Goal: Task Accomplishment & Management: Use online tool/utility

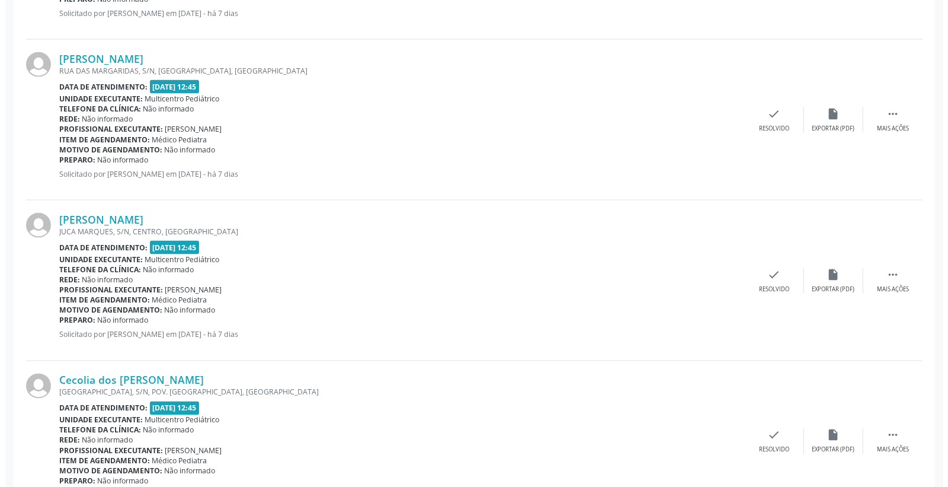
scroll to position [978, 0]
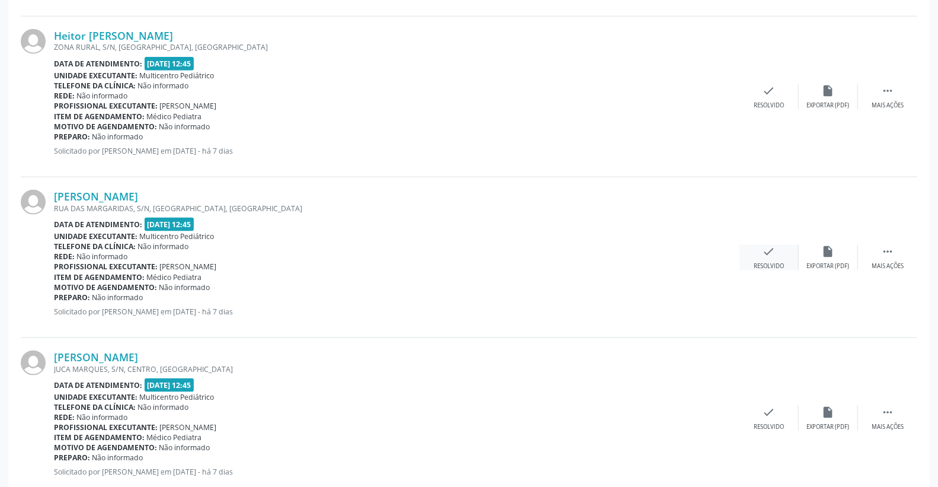
click at [772, 247] on icon "check" at bounding box center [769, 251] width 13 height 13
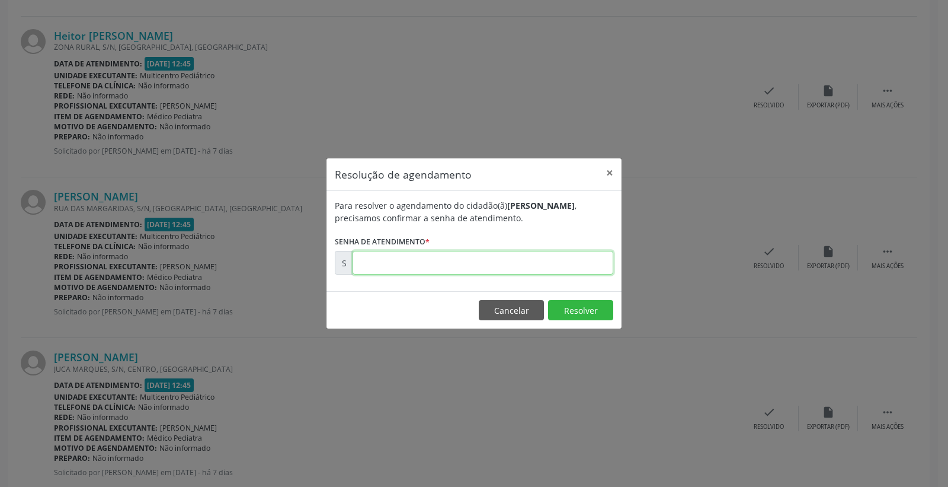
click at [576, 257] on input "text" at bounding box center [483, 263] width 261 height 24
type input "00173226"
click at [578, 306] on button "Resolver" at bounding box center [580, 310] width 65 height 20
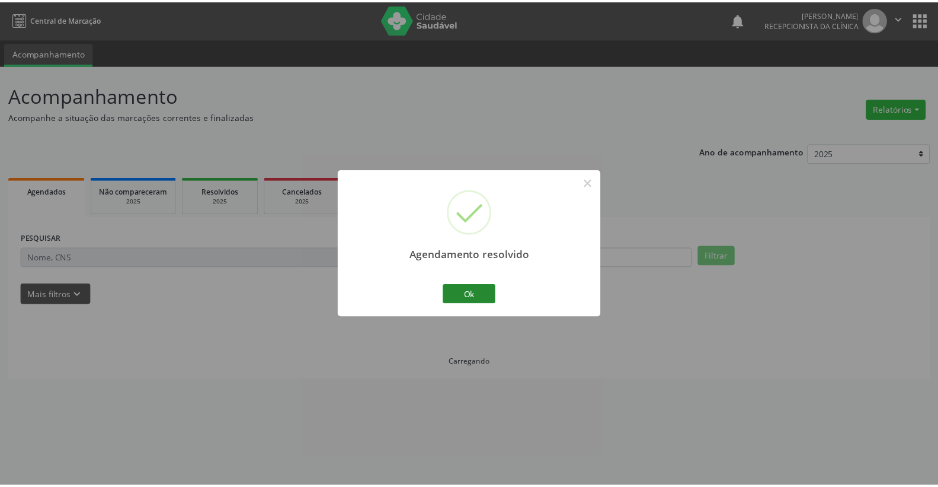
scroll to position [0, 0]
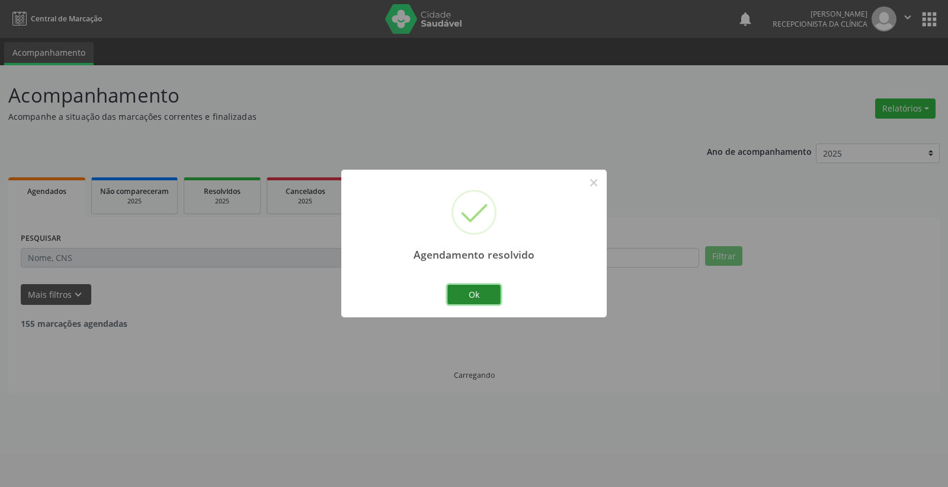
click at [476, 292] on button "Ok" at bounding box center [474, 295] width 53 height 20
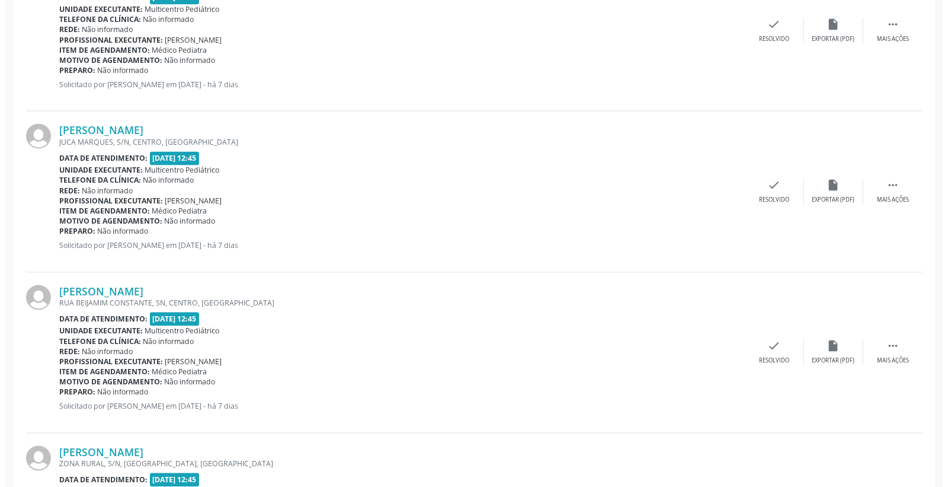
scroll to position [1383, 0]
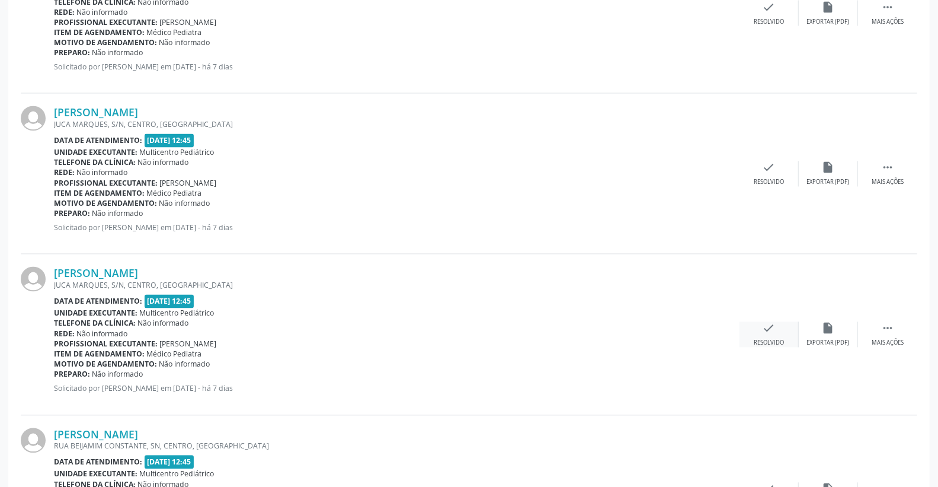
click at [772, 339] on div "Resolvido" at bounding box center [769, 343] width 30 height 8
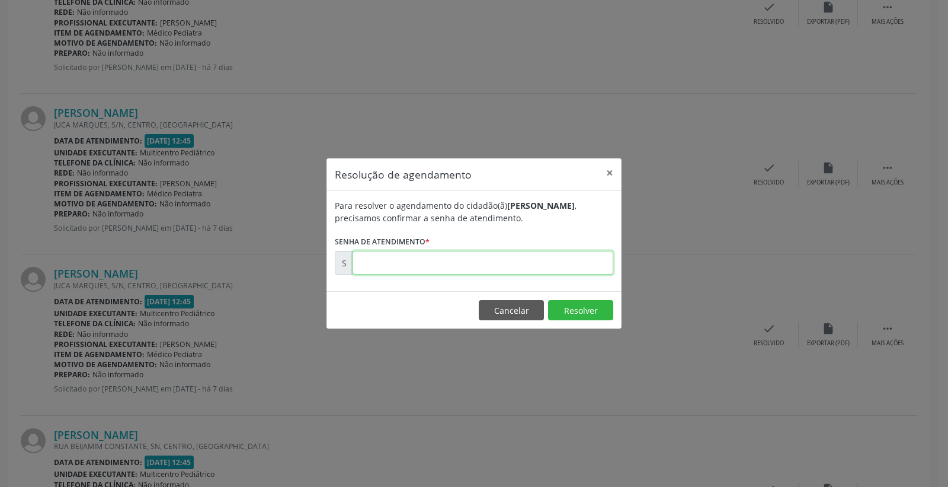
click at [526, 269] on input "text" at bounding box center [483, 263] width 261 height 24
type input "00173257"
click at [564, 306] on button "Resolver" at bounding box center [580, 310] width 65 height 20
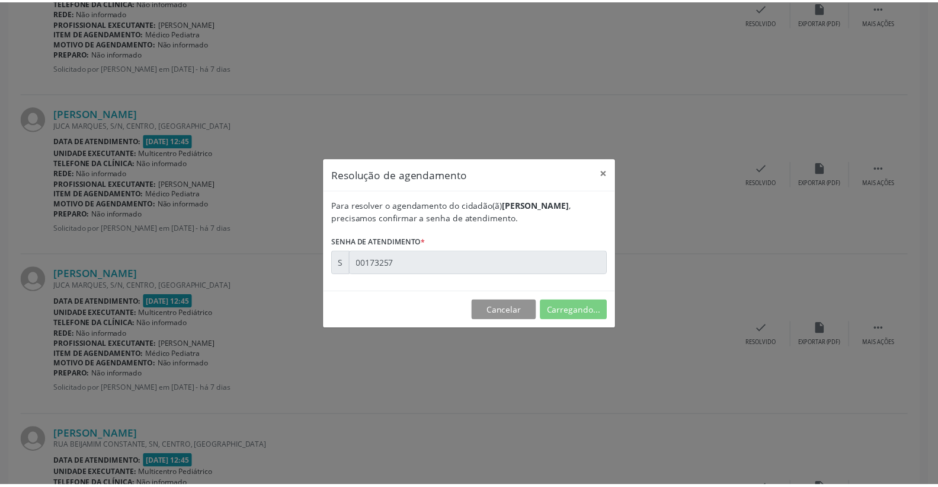
scroll to position [0, 0]
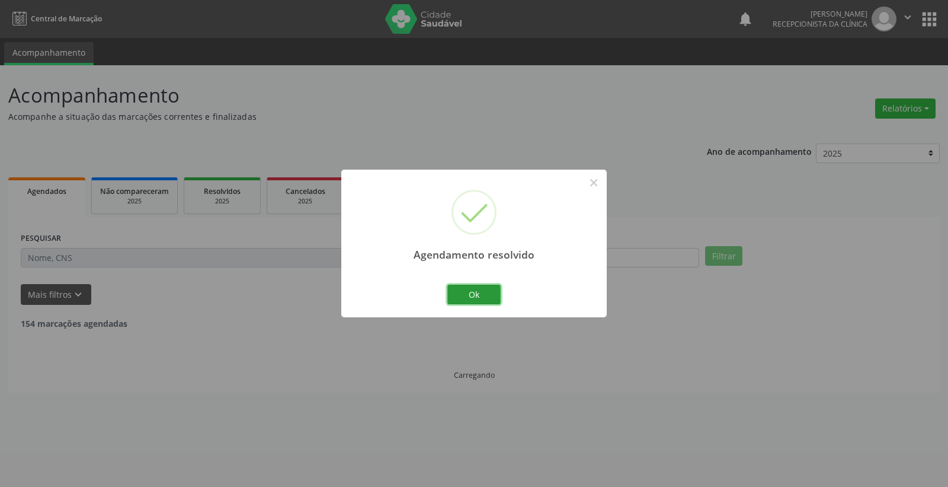
click at [471, 288] on button "Ok" at bounding box center [474, 295] width 53 height 20
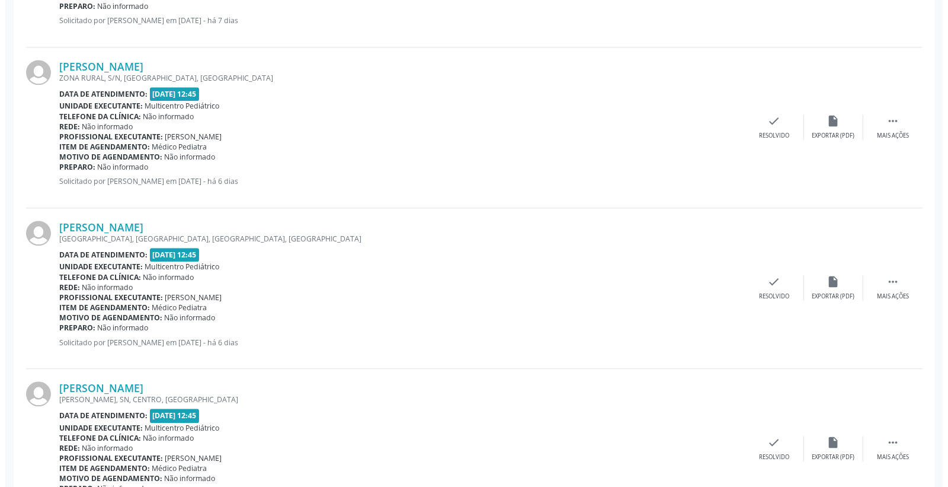
scroll to position [1778, 0]
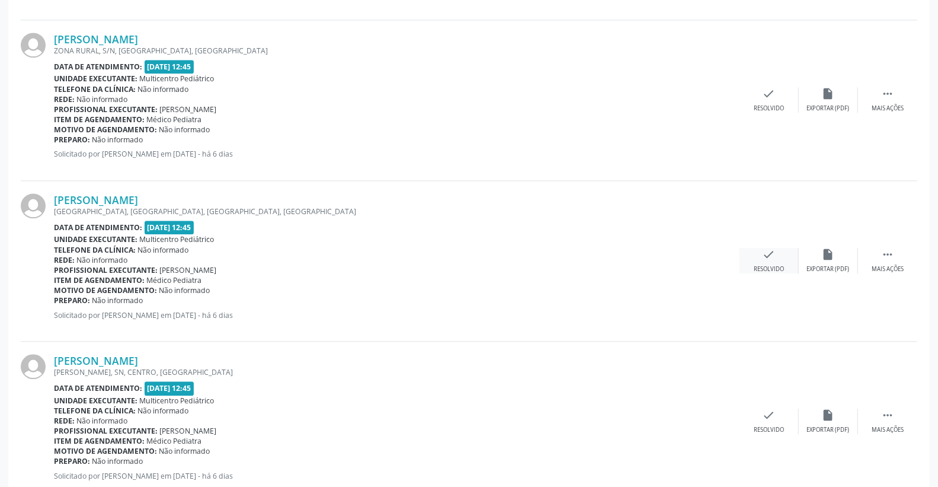
click at [769, 253] on icon "check" at bounding box center [769, 254] width 13 height 13
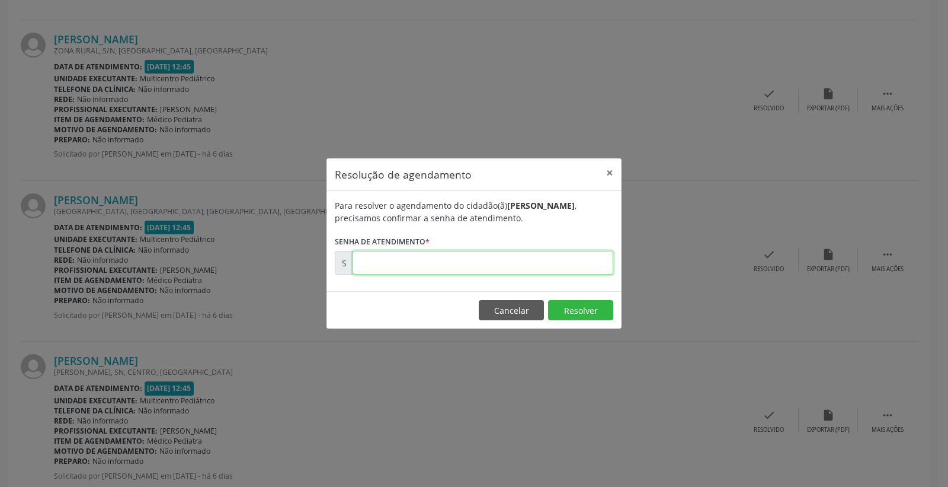
click at [587, 274] on input "text" at bounding box center [483, 263] width 261 height 24
type input "00173321"
click at [583, 307] on button "Resolver" at bounding box center [580, 310] width 65 height 20
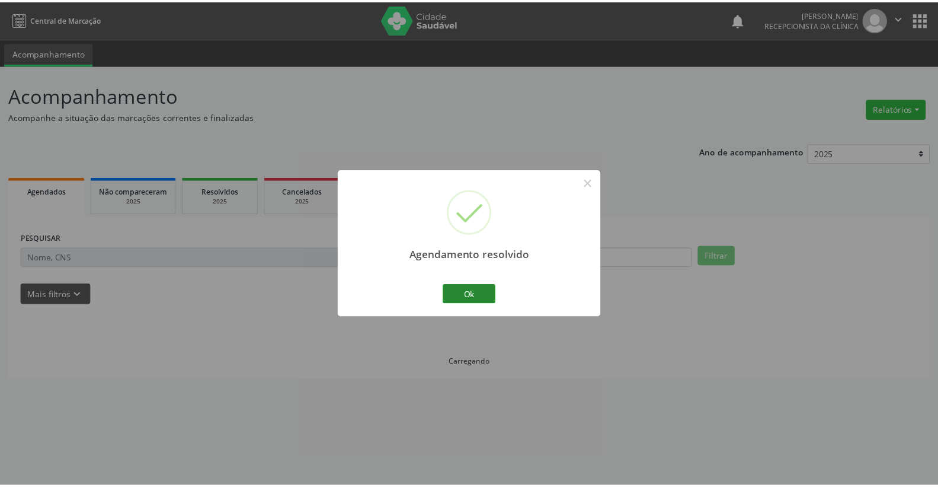
scroll to position [0, 0]
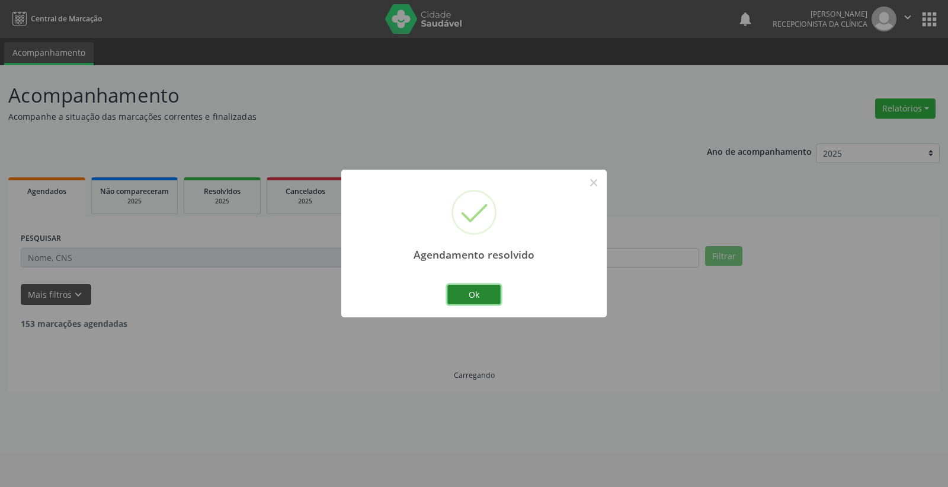
click at [481, 292] on button "Ok" at bounding box center [474, 295] width 53 height 20
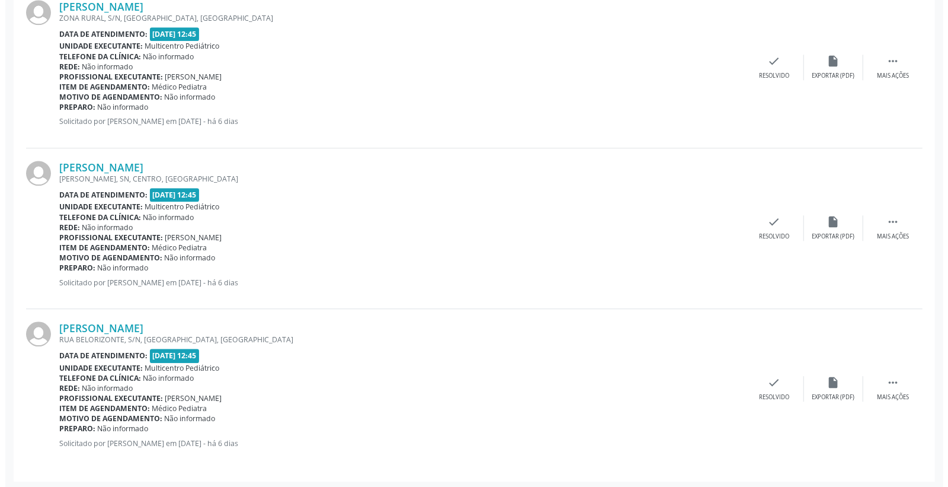
scroll to position [1813, 0]
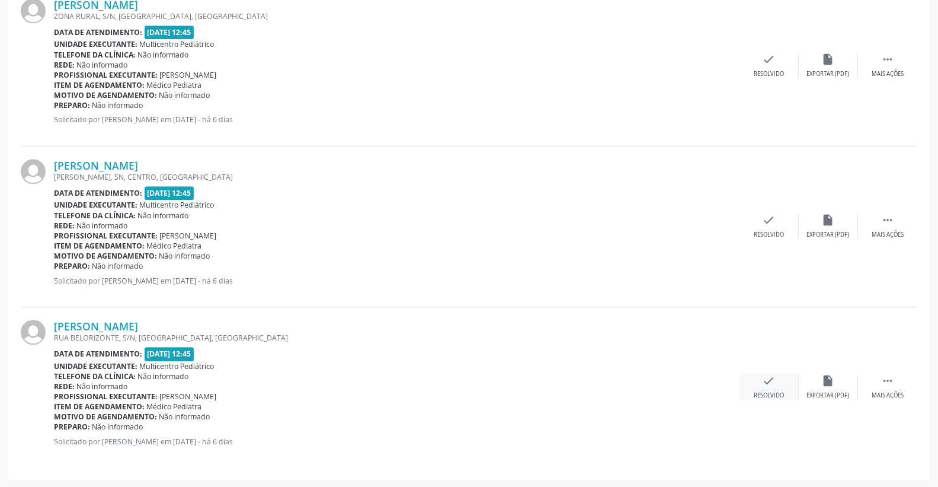
click at [781, 382] on div "check Resolvido" at bounding box center [769, 386] width 59 height 25
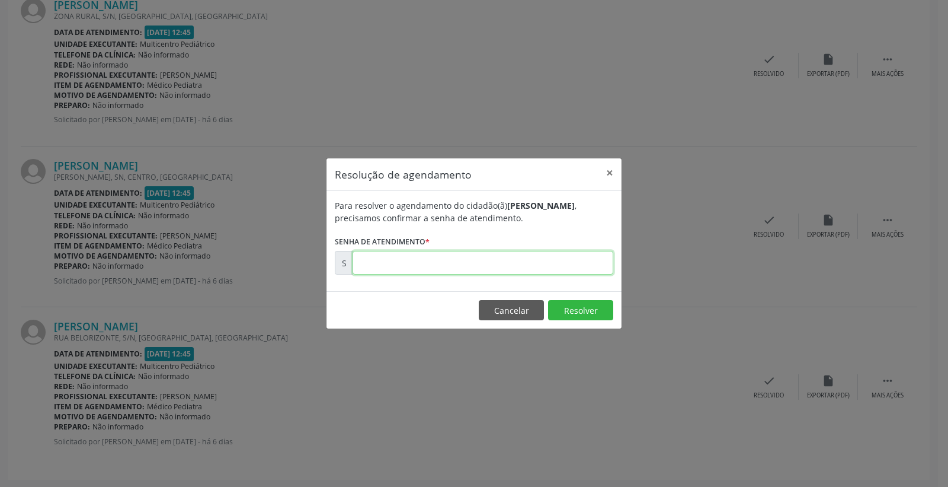
click at [577, 255] on input "text" at bounding box center [483, 263] width 261 height 24
type input "00173406"
click at [572, 314] on button "Resolver" at bounding box center [580, 310] width 65 height 20
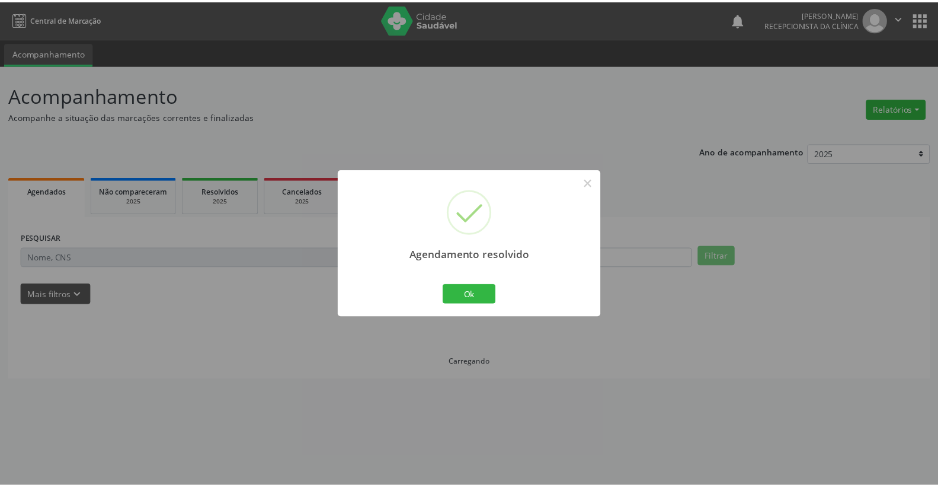
scroll to position [0, 0]
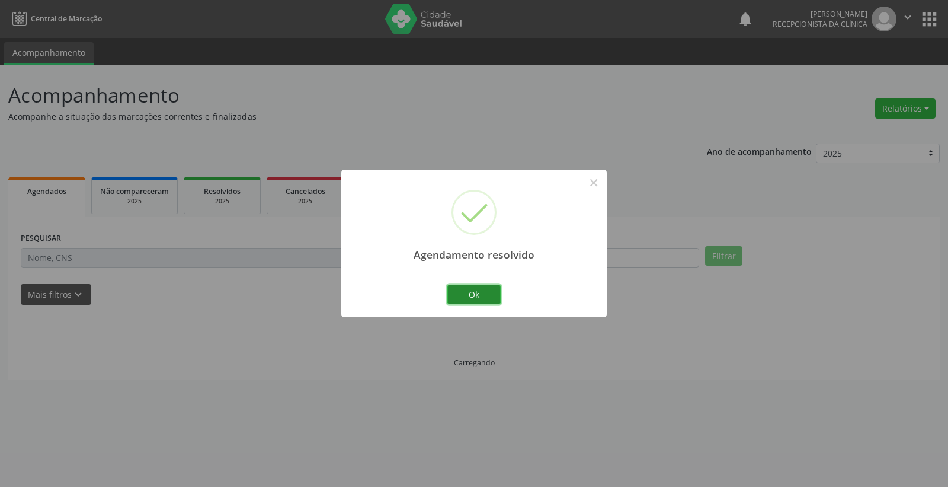
click at [467, 295] on button "Ok" at bounding box center [474, 295] width 53 height 20
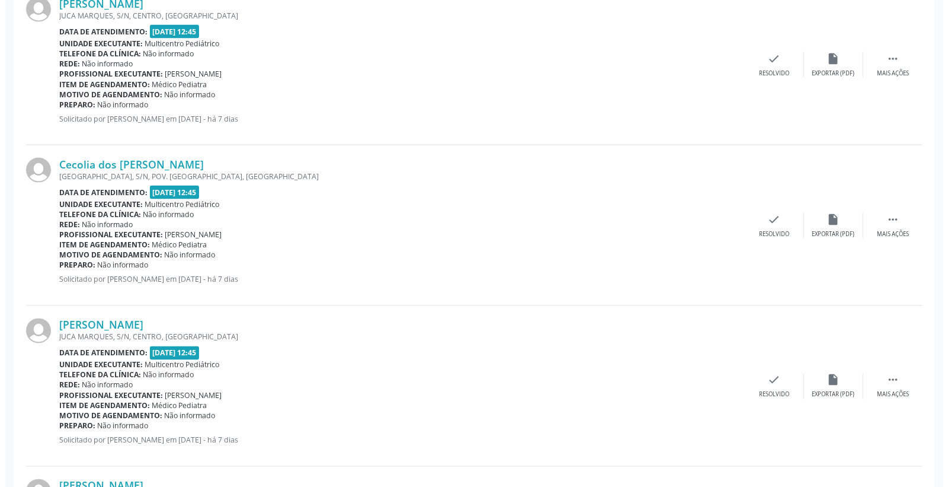
scroll to position [1251, 0]
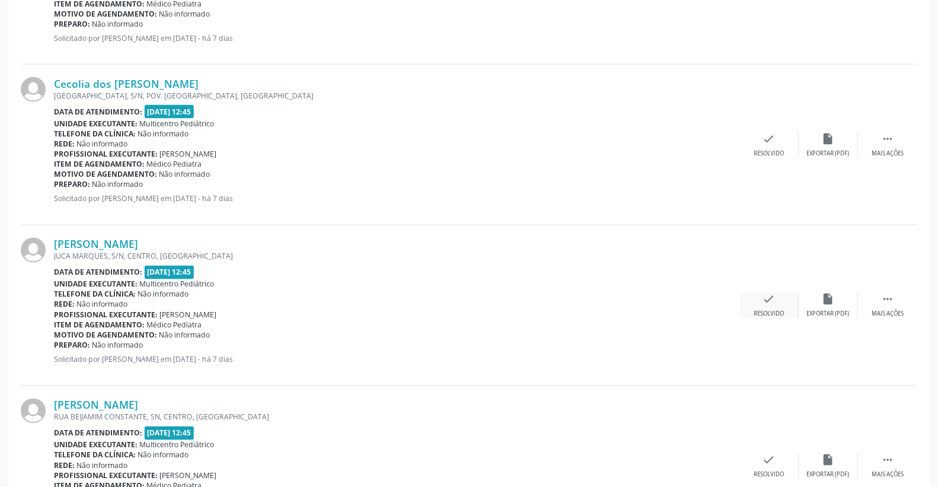
click at [779, 298] on div "check Resolvido" at bounding box center [769, 305] width 59 height 25
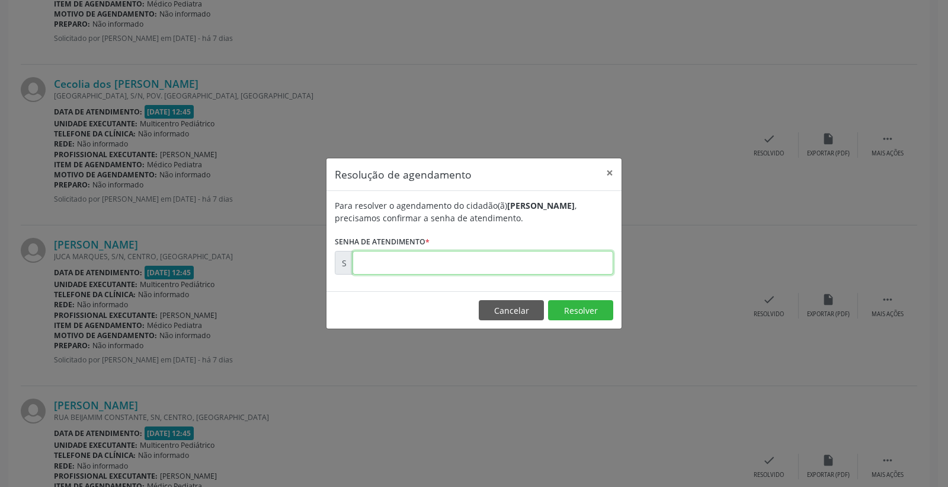
click at [560, 263] on input "text" at bounding box center [483, 263] width 261 height 24
type input "00173247"
click at [566, 303] on button "Resolver" at bounding box center [580, 310] width 65 height 20
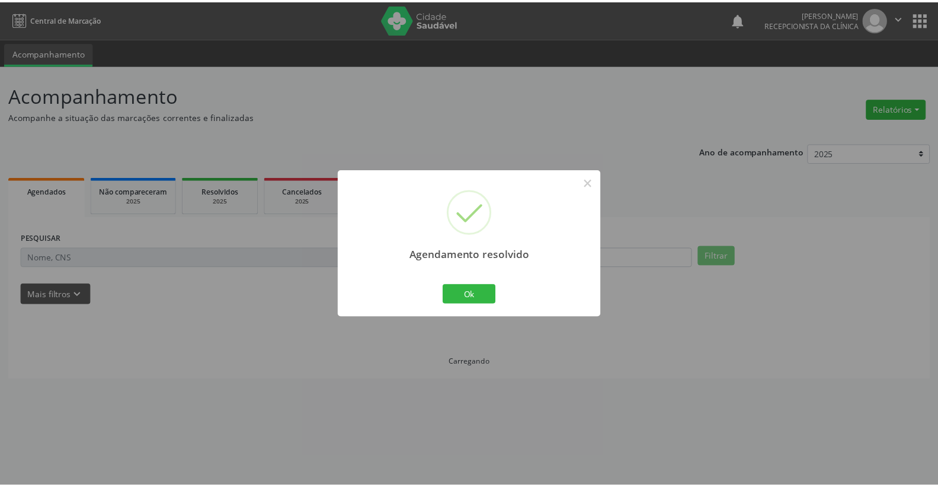
scroll to position [0, 0]
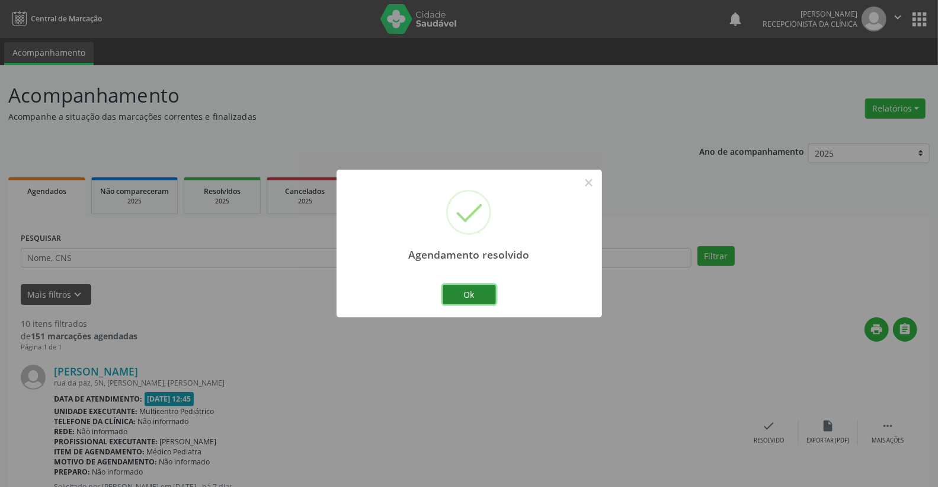
click at [468, 292] on button "Ok" at bounding box center [469, 295] width 53 height 20
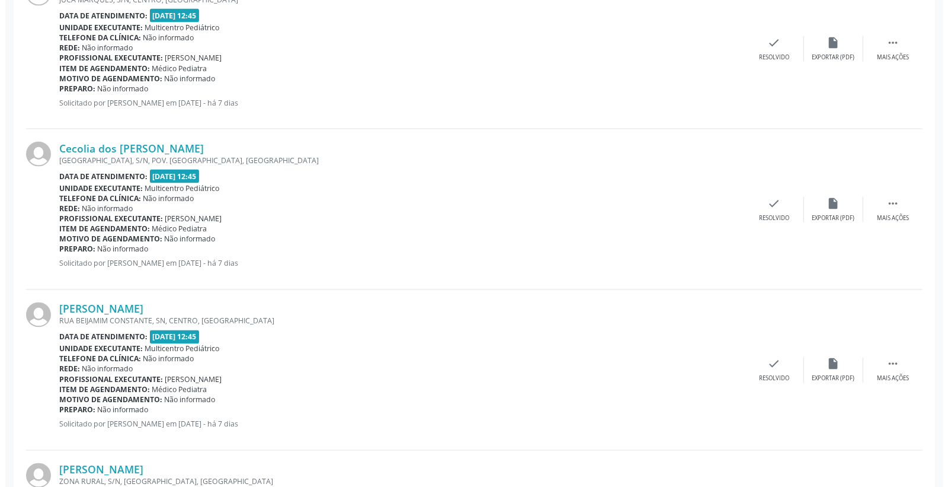
scroll to position [1317, 0]
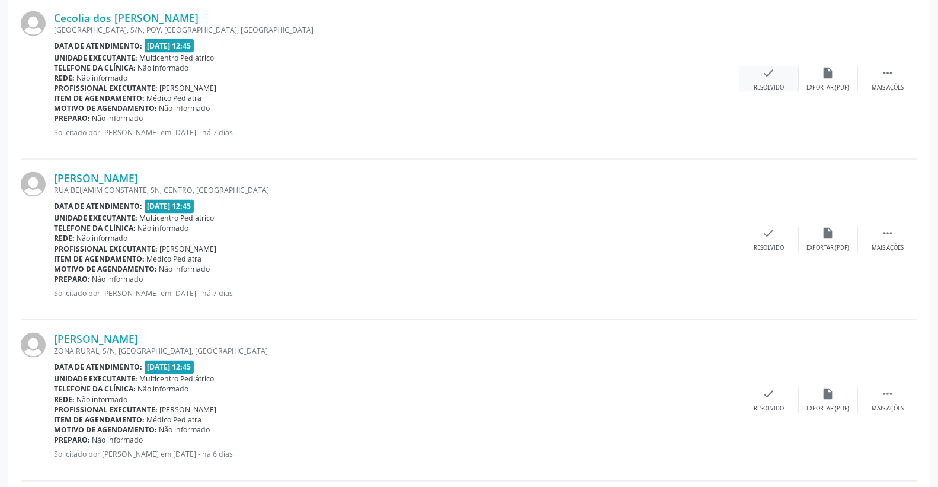
drag, startPoint x: 757, startPoint y: 60, endPoint x: 777, endPoint y: 72, distance: 23.7
click at [760, 60] on div "Cecolia dos [PERSON_NAME] [GEOGRAPHIC_DATA], S/N, POV. [GEOGRAPHIC_DATA], [GEOG…" at bounding box center [469, 79] width 897 height 161
click at [777, 75] on div "check Resolvido" at bounding box center [769, 78] width 59 height 25
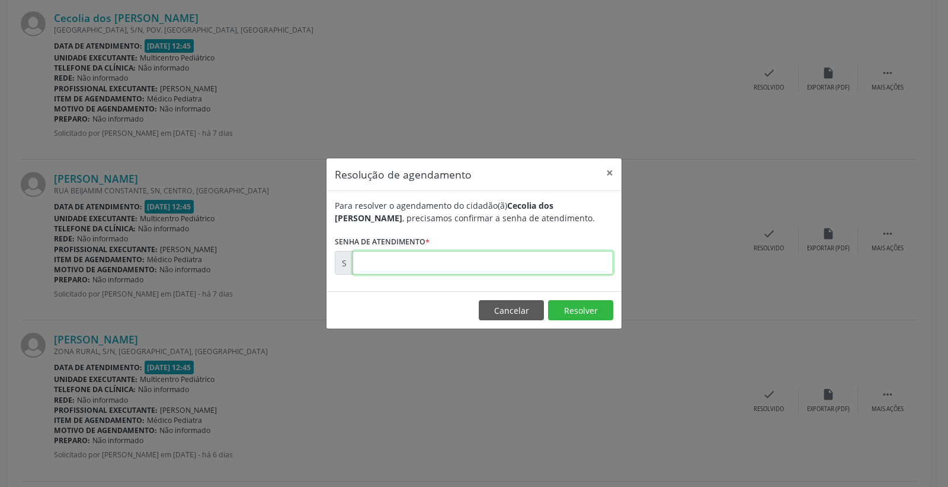
click at [583, 253] on input "text" at bounding box center [483, 263] width 261 height 24
type input "00173238"
click at [584, 304] on button "Resolver" at bounding box center [580, 310] width 65 height 20
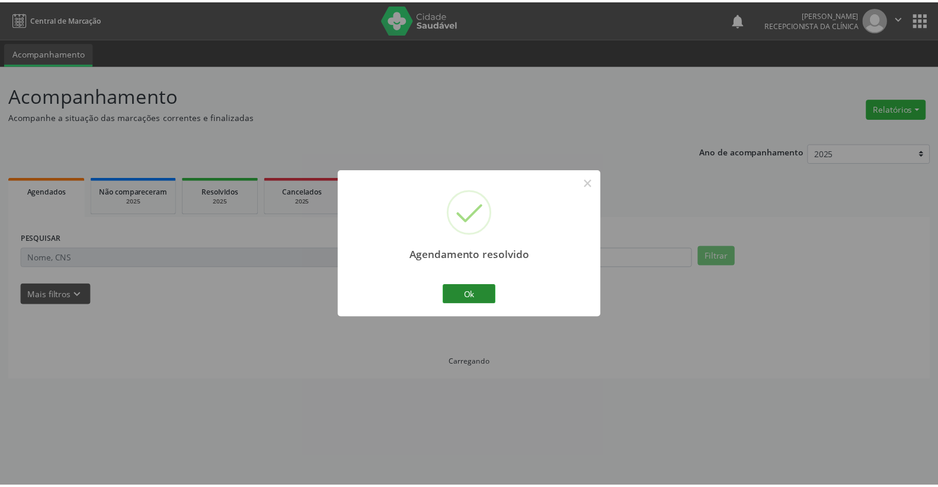
scroll to position [0, 0]
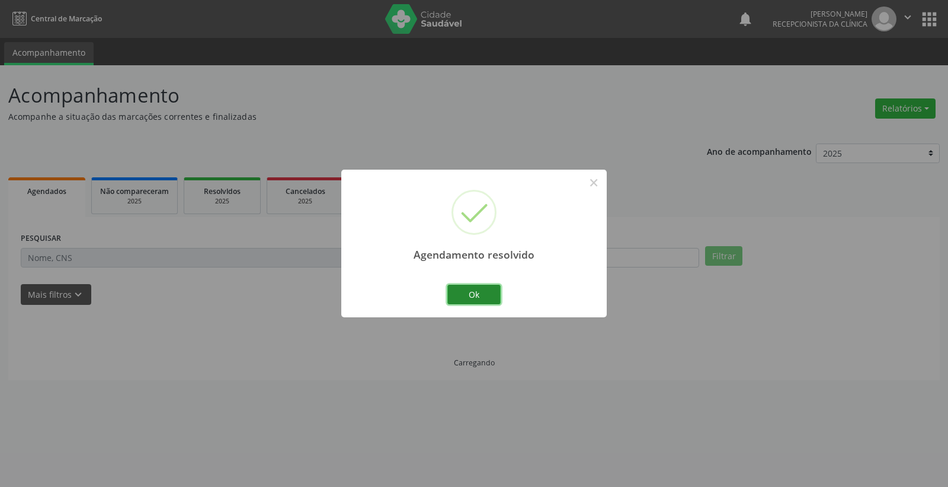
click at [478, 286] on button "Ok" at bounding box center [474, 295] width 53 height 20
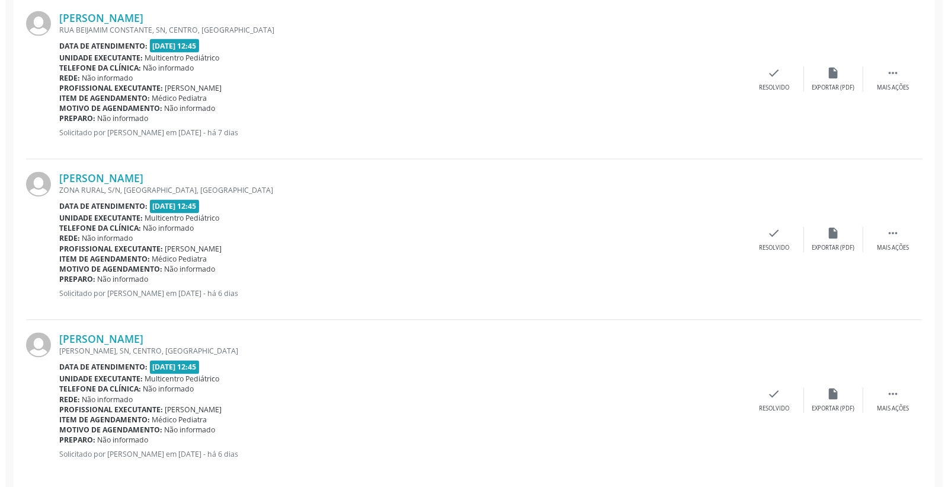
scroll to position [1331, 0]
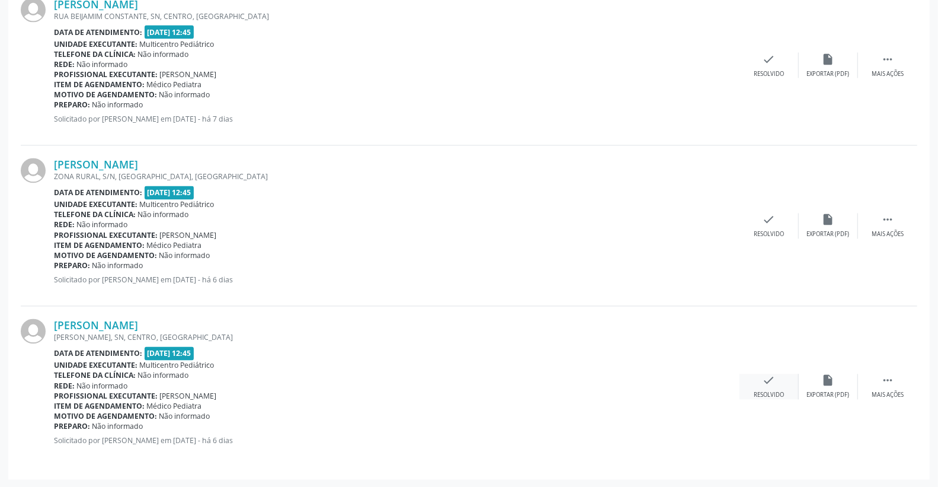
click at [768, 391] on div "Resolvido" at bounding box center [769, 395] width 30 height 8
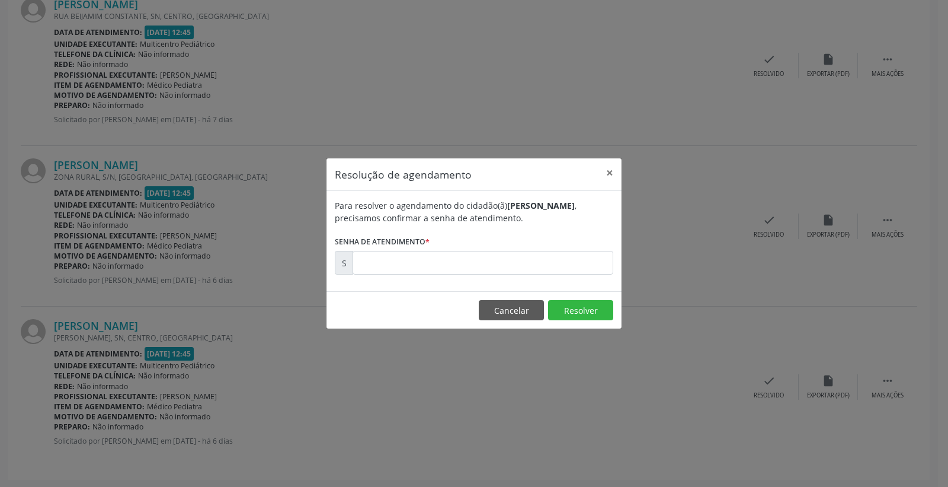
click at [547, 274] on div "Para resolver o agendamento do cidadão(ã) [PERSON_NAME] , precisamos confirmar …" at bounding box center [474, 241] width 295 height 100
click at [547, 270] on input "text" at bounding box center [483, 263] width 261 height 24
type input "00173357"
click at [570, 313] on button "Resolver" at bounding box center [580, 310] width 65 height 20
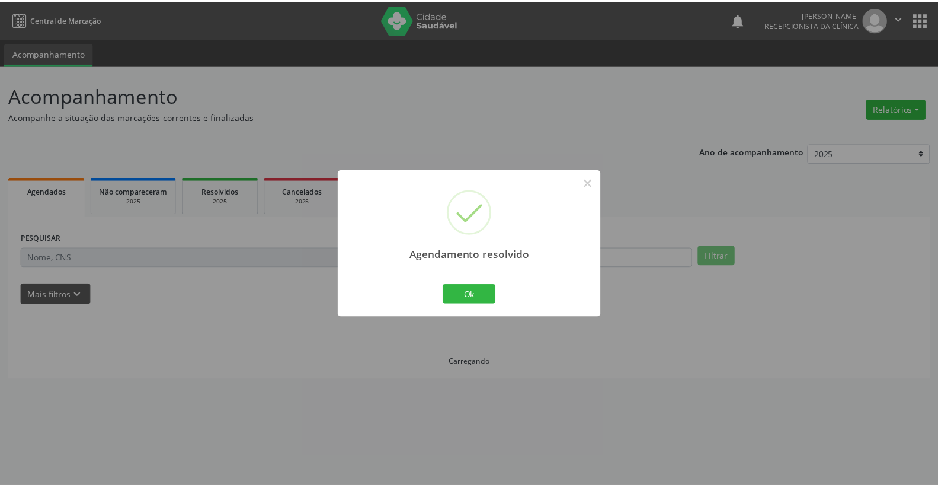
scroll to position [0, 0]
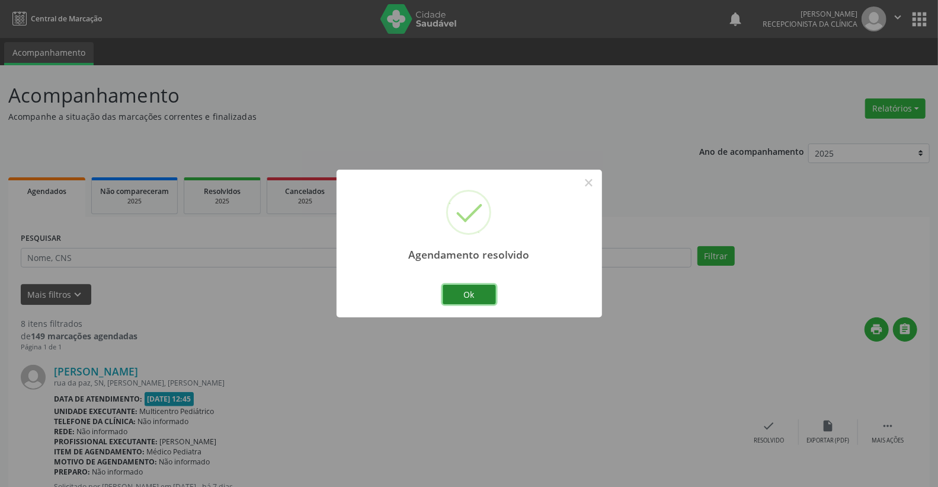
click at [482, 300] on button "Ok" at bounding box center [469, 295] width 53 height 20
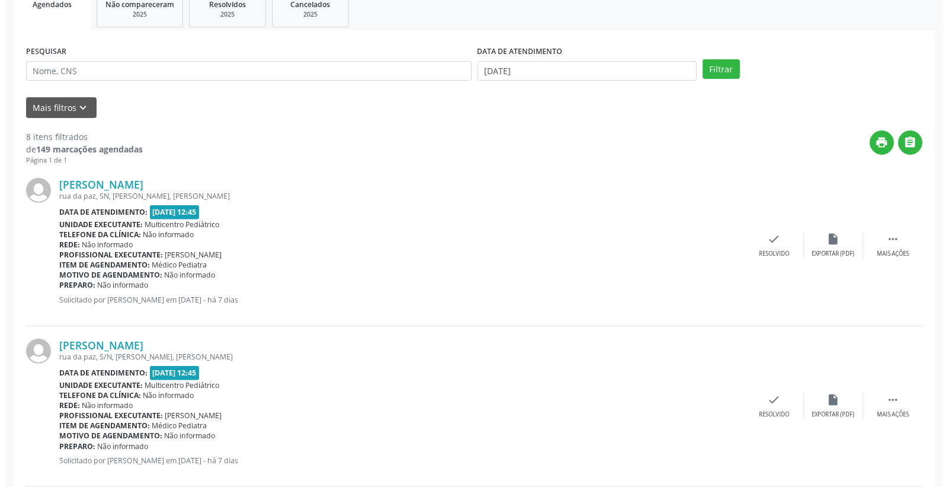
scroll to position [329, 0]
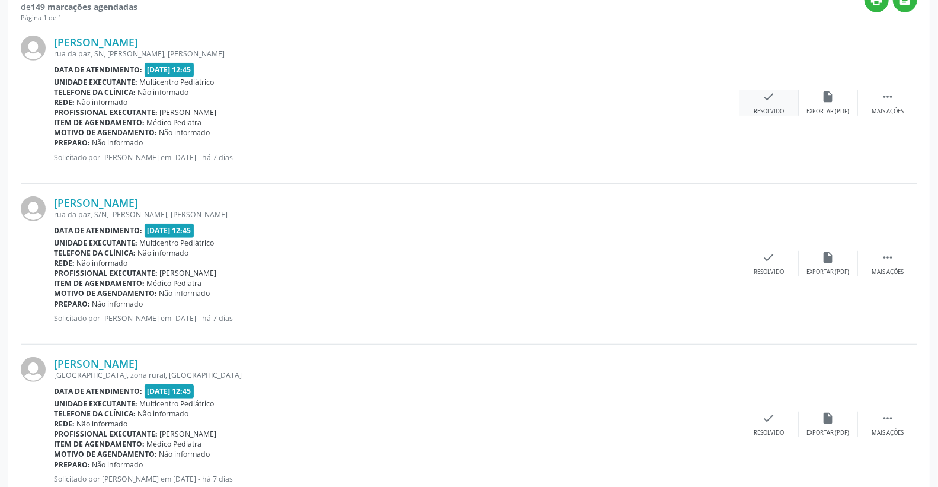
click at [771, 95] on icon "check" at bounding box center [769, 96] width 13 height 13
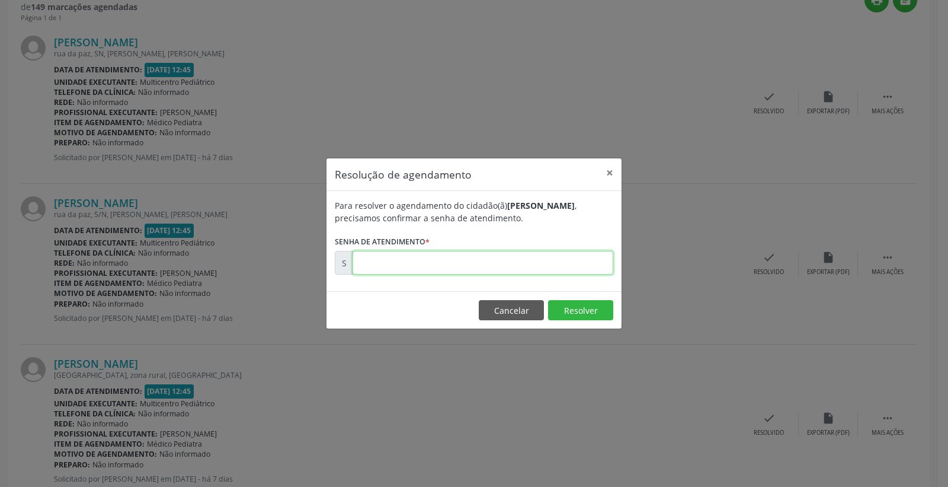
click at [535, 253] on input "text" at bounding box center [483, 263] width 261 height 24
type input "00173108"
click at [565, 309] on button "Resolver" at bounding box center [580, 310] width 65 height 20
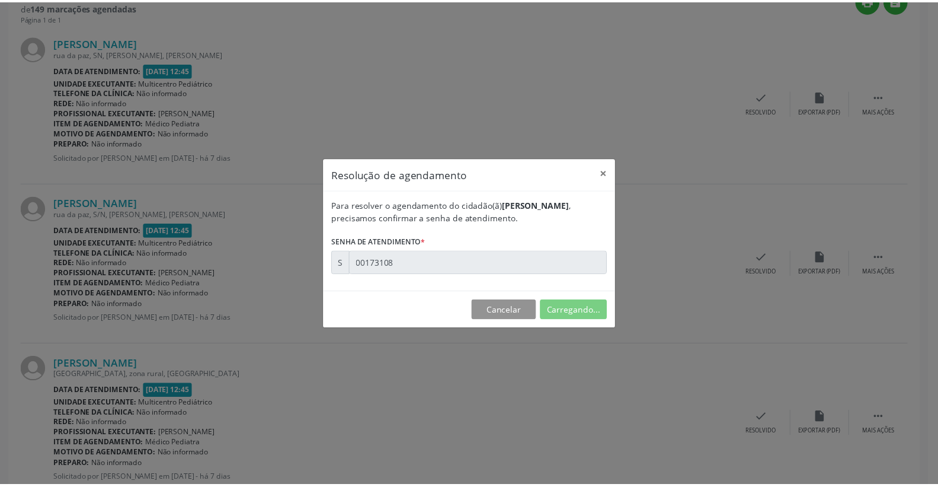
scroll to position [0, 0]
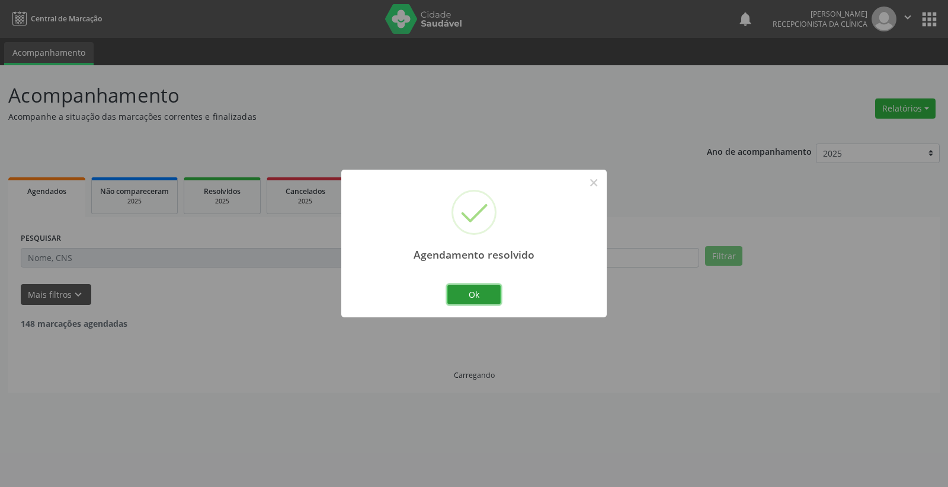
click at [475, 289] on button "Ok" at bounding box center [474, 295] width 53 height 20
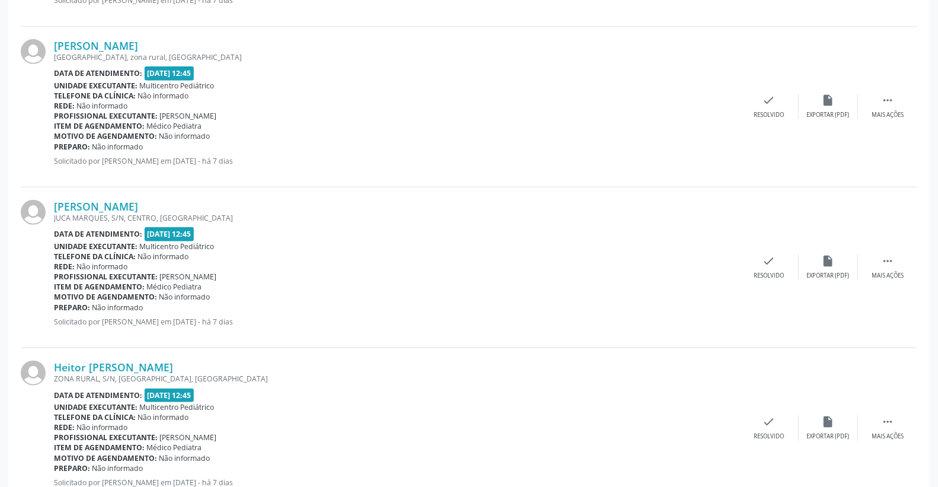
scroll to position [614, 0]
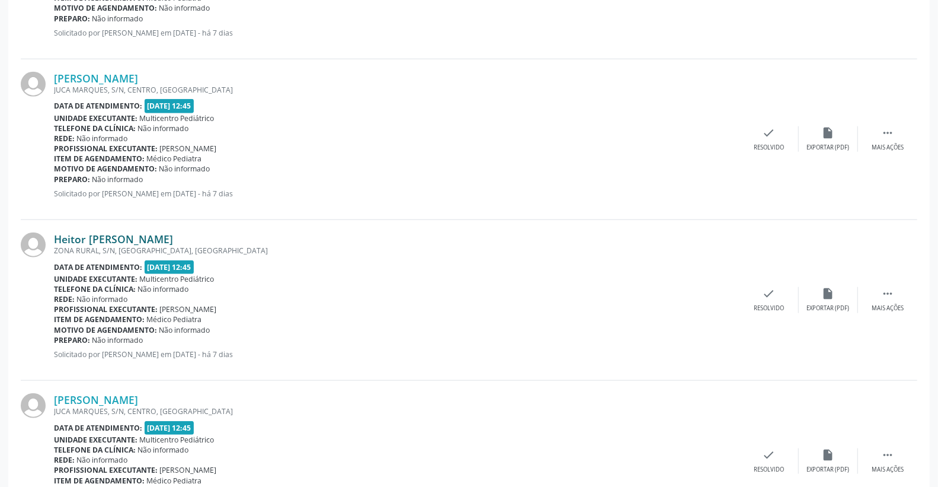
click at [168, 241] on link "Heitor [PERSON_NAME]" at bounding box center [113, 238] width 119 height 13
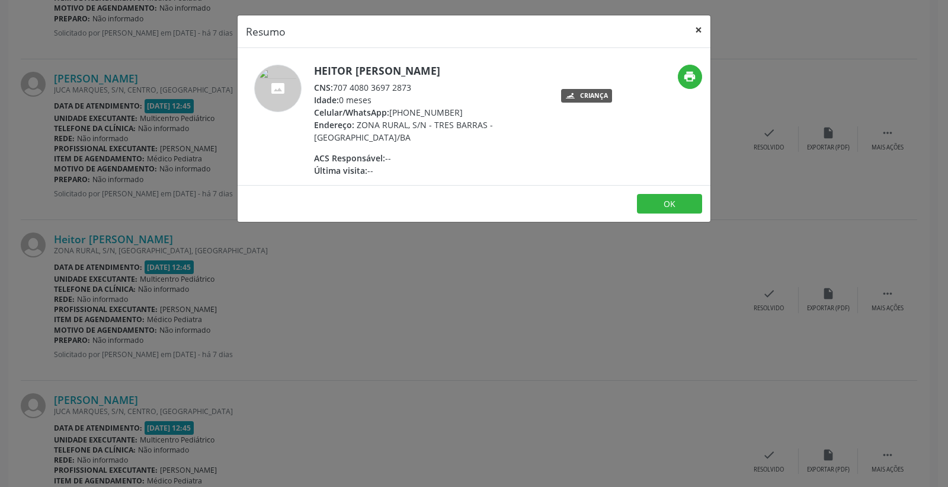
click at [704, 24] on button "×" at bounding box center [699, 29] width 24 height 29
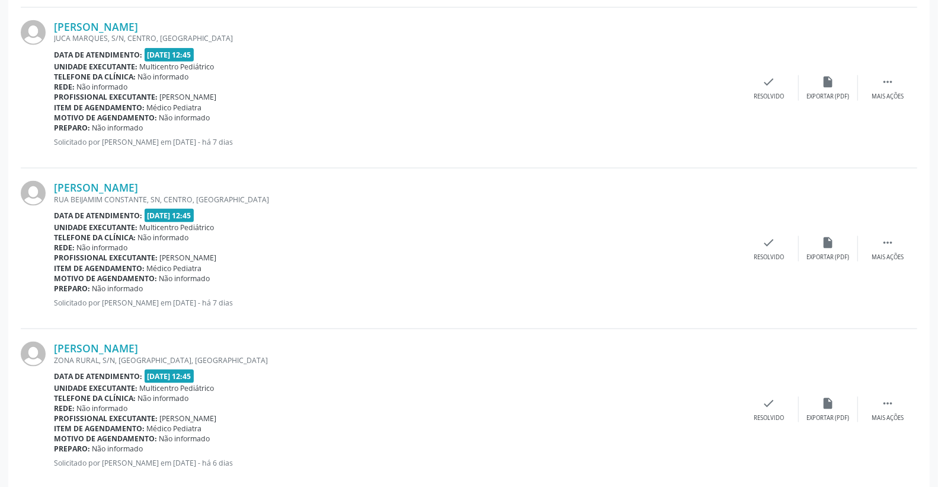
scroll to position [1010, 0]
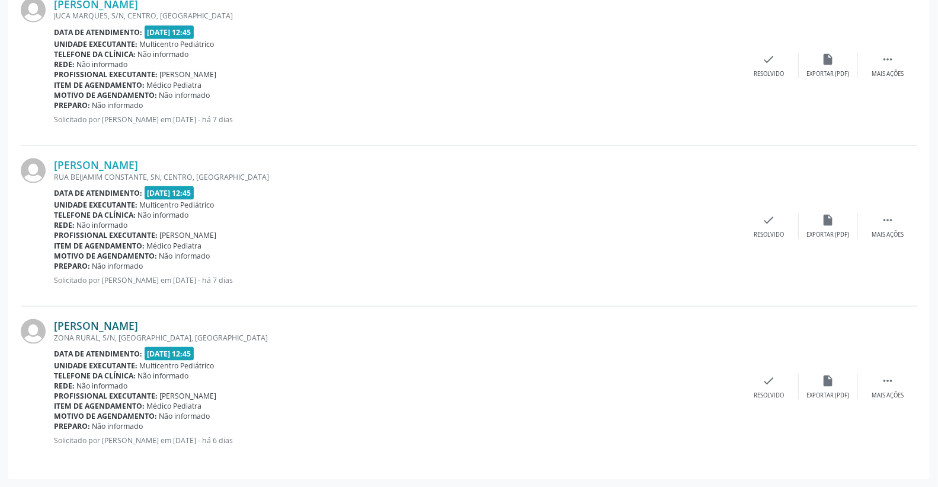
click at [138, 323] on link "[PERSON_NAME]" at bounding box center [96, 325] width 84 height 13
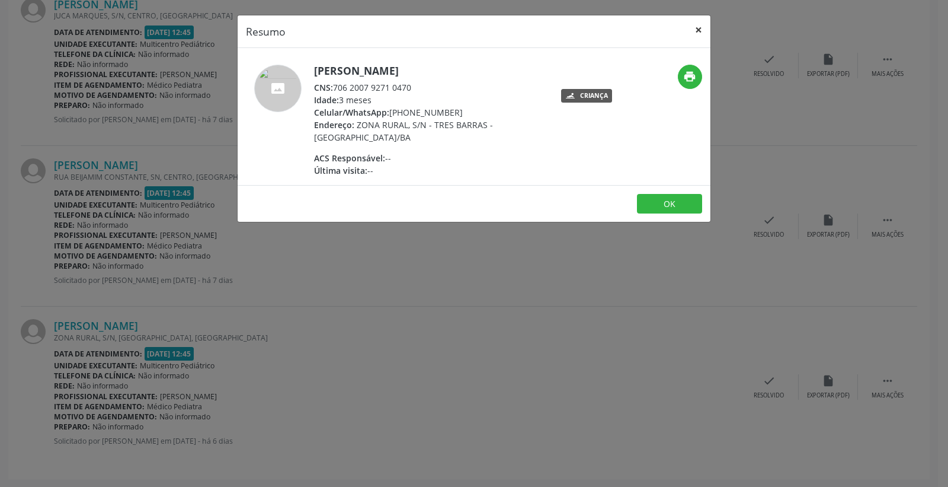
click at [701, 25] on button "×" at bounding box center [699, 29] width 24 height 29
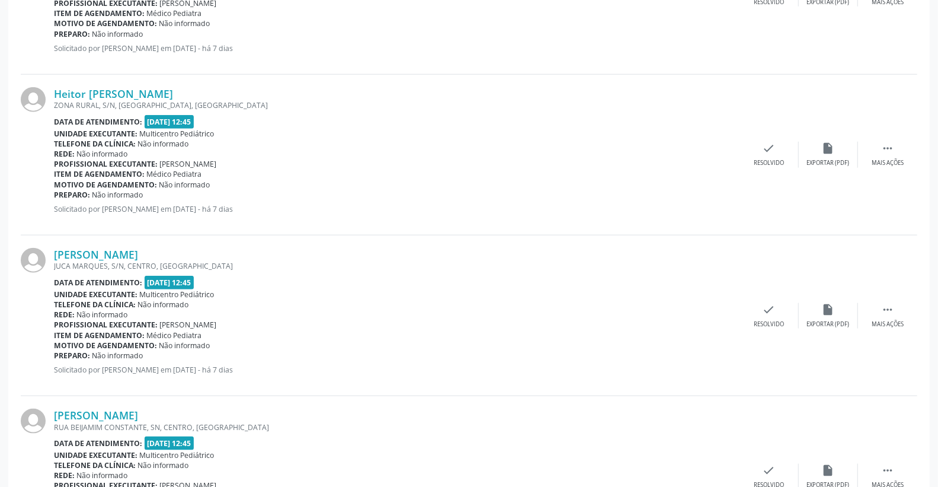
scroll to position [746, 0]
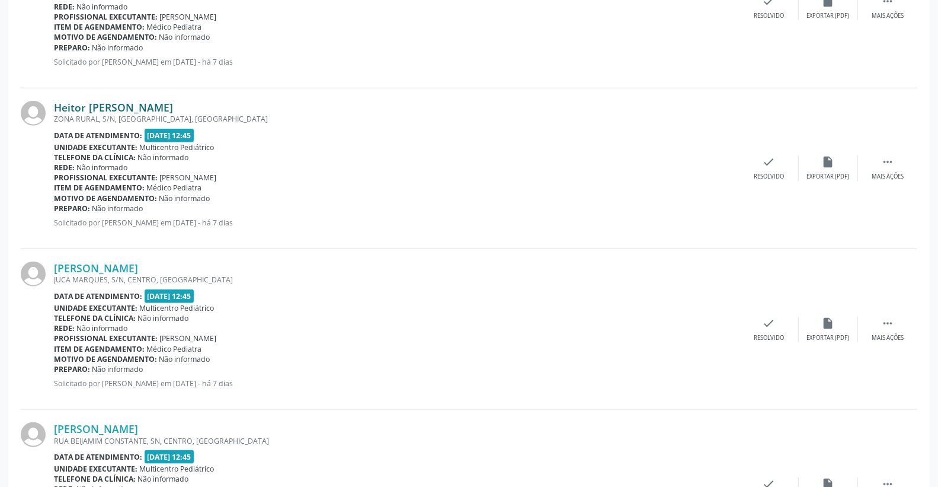
click at [173, 105] on link "Heitor [PERSON_NAME]" at bounding box center [113, 107] width 119 height 13
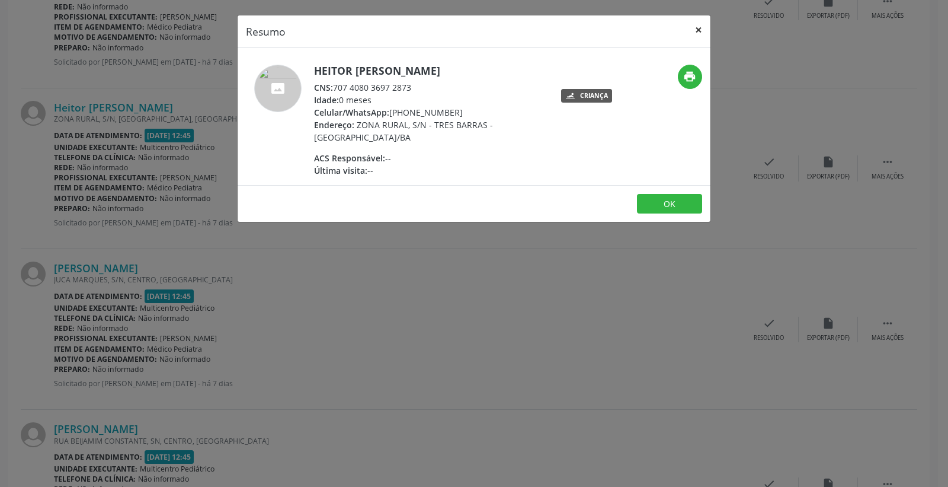
click at [697, 27] on button "×" at bounding box center [699, 29] width 24 height 29
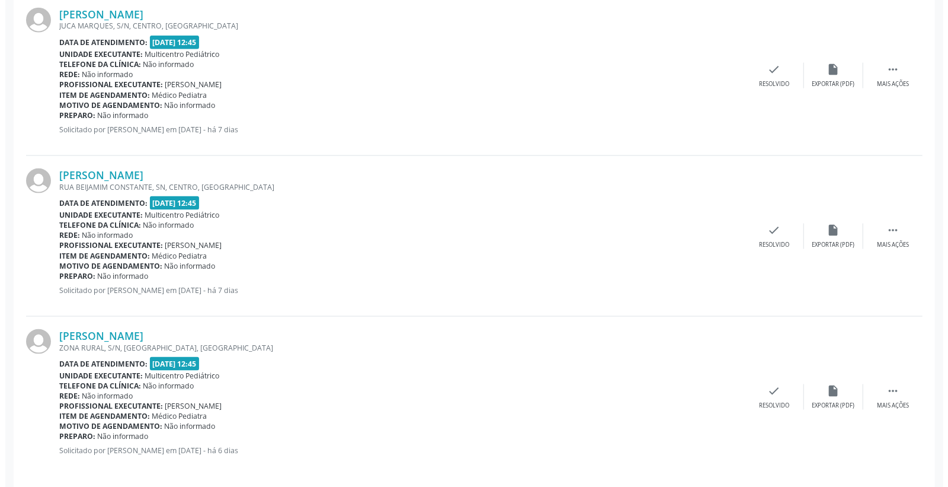
scroll to position [1010, 0]
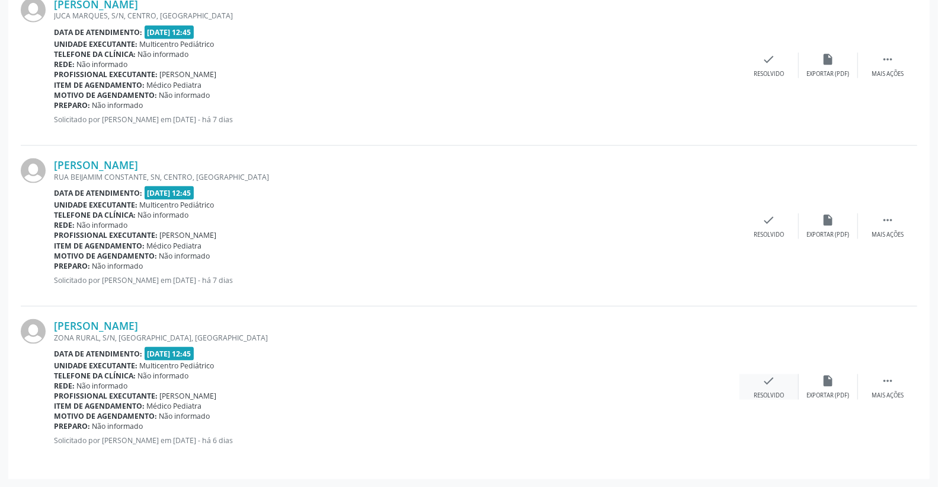
click at [768, 382] on icon "check" at bounding box center [769, 380] width 13 height 13
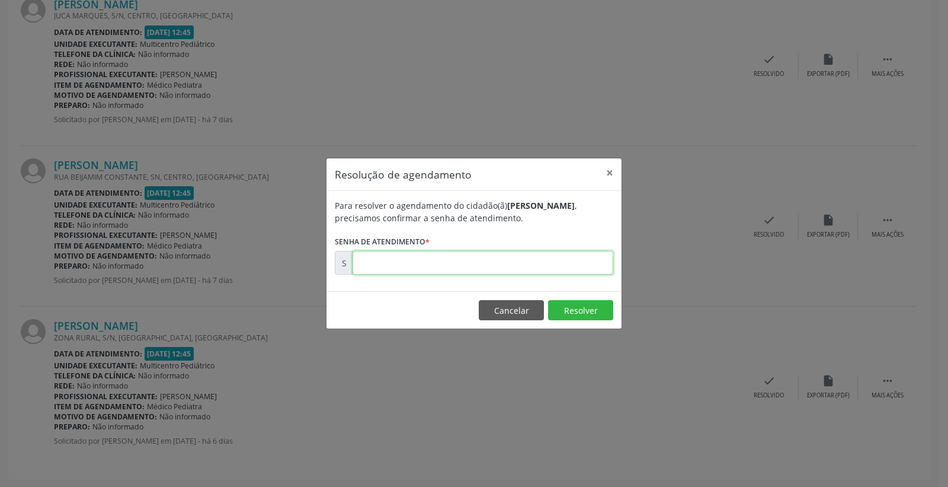
click at [589, 265] on input "text" at bounding box center [483, 263] width 261 height 24
type input "00173299"
click at [576, 313] on button "Resolver" at bounding box center [580, 310] width 65 height 20
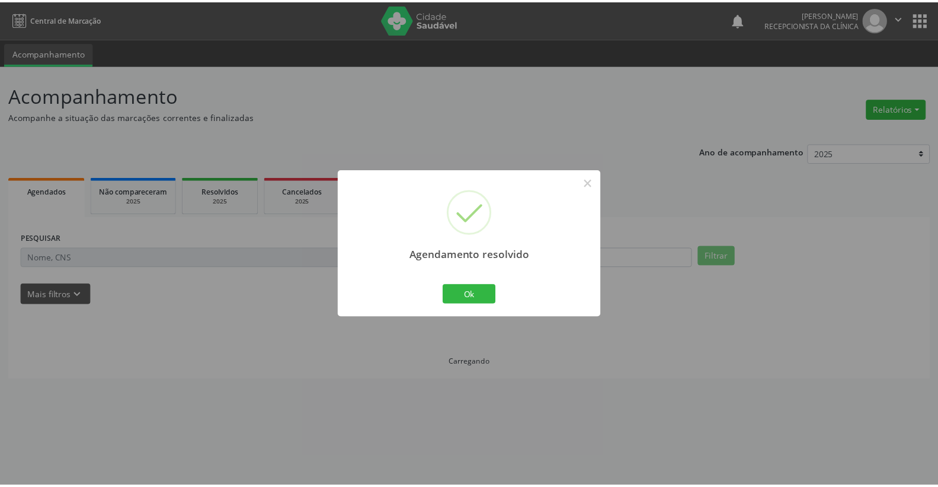
scroll to position [0, 0]
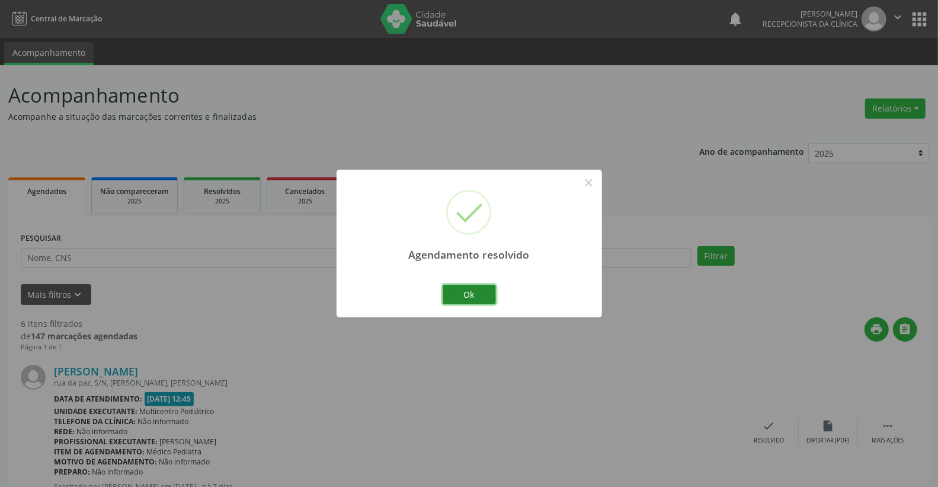
click at [480, 292] on button "Ok" at bounding box center [469, 295] width 53 height 20
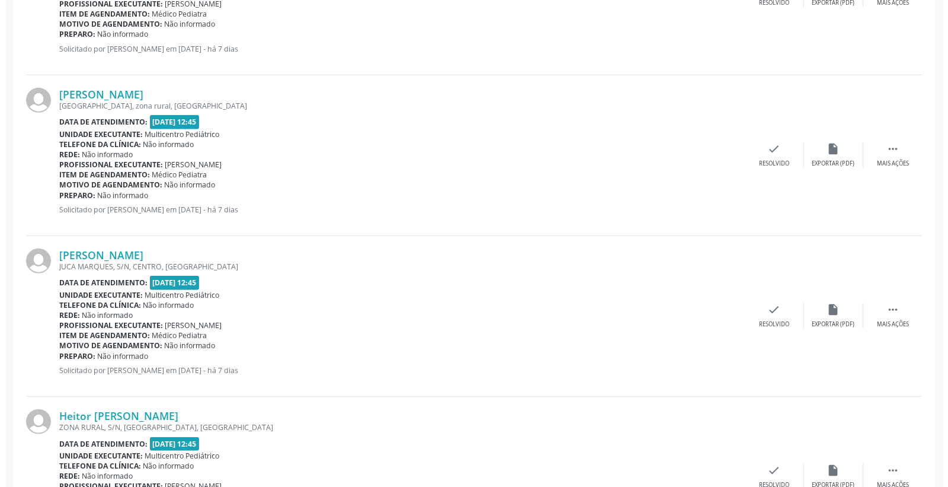
scroll to position [461, 0]
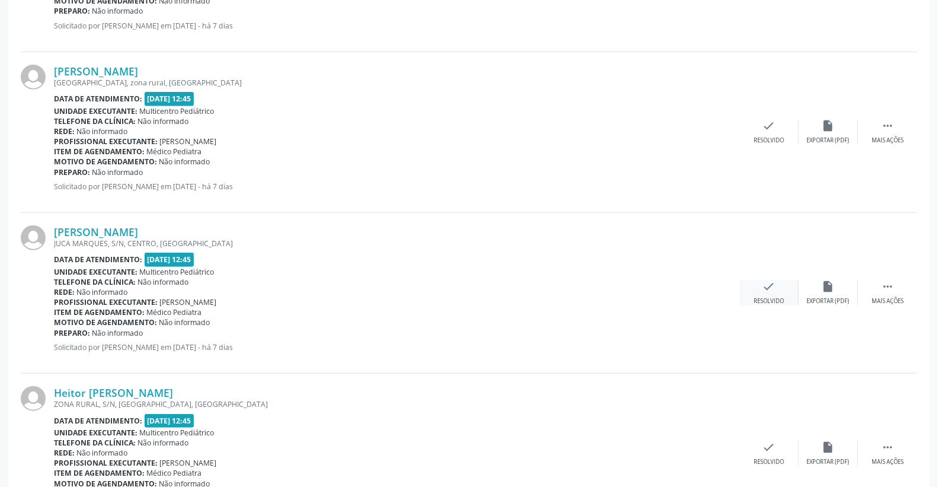
click at [775, 285] on div "check Resolvido" at bounding box center [769, 292] width 59 height 25
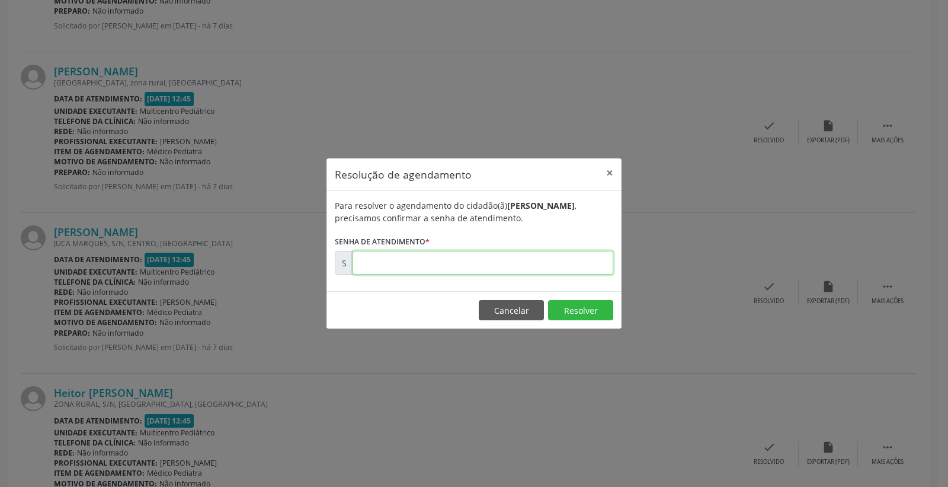
click at [579, 256] on input "text" at bounding box center [483, 263] width 261 height 24
type input "00173203"
click at [583, 308] on button "Resolver" at bounding box center [580, 310] width 65 height 20
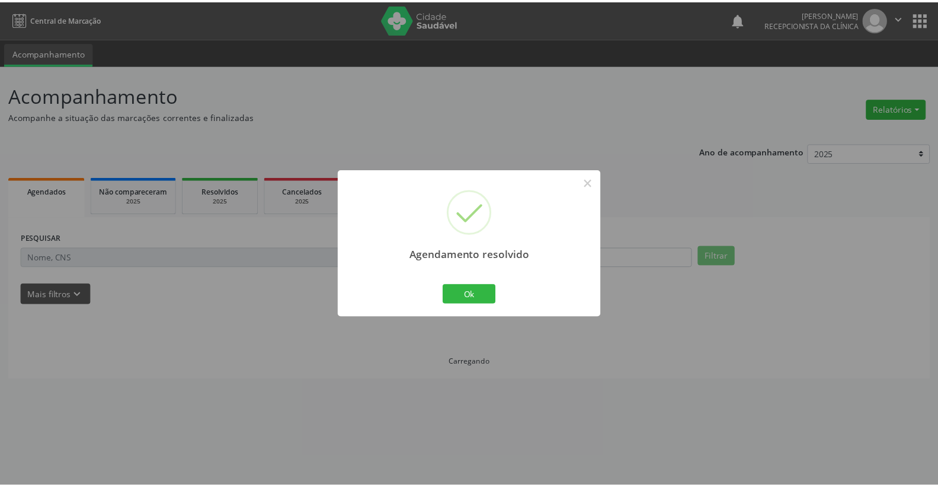
scroll to position [0, 0]
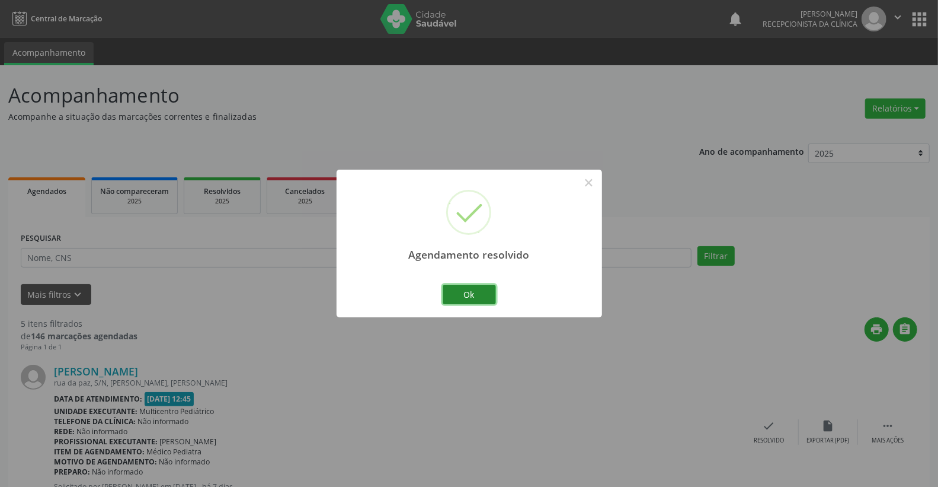
click at [470, 285] on button "Ok" at bounding box center [469, 295] width 53 height 20
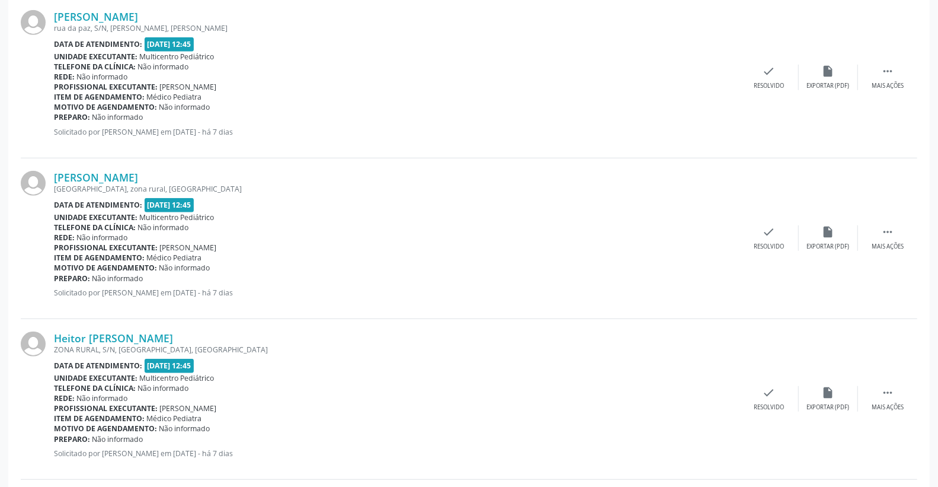
scroll to position [359, 0]
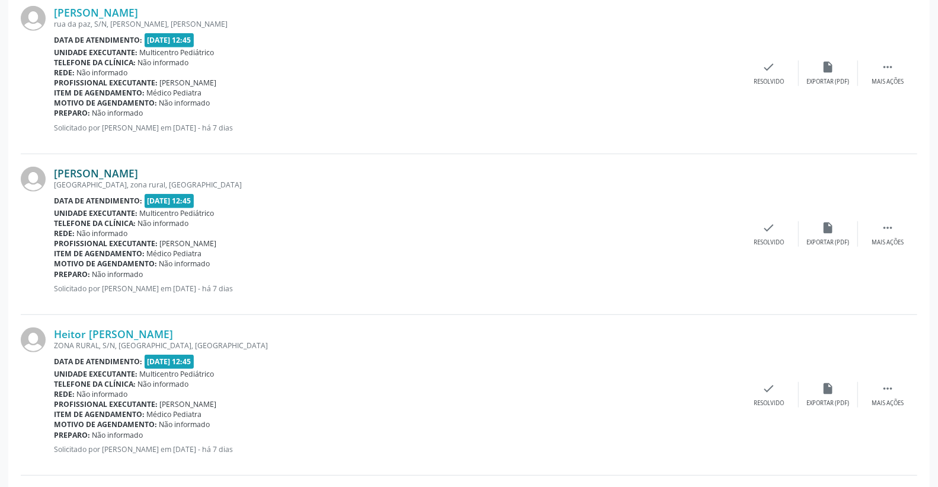
click at [137, 169] on link "[PERSON_NAME]" at bounding box center [96, 173] width 84 height 13
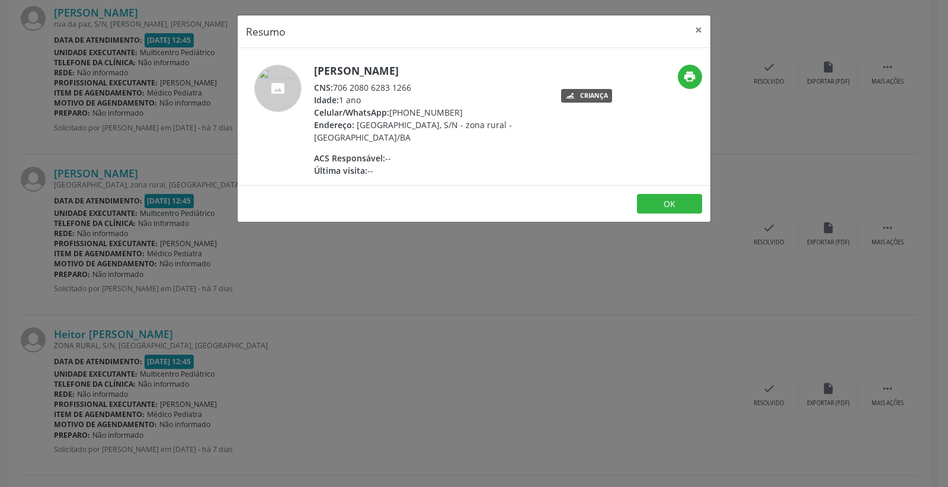
drag, startPoint x: 336, startPoint y: 85, endPoint x: 439, endPoint y: 85, distance: 103.7
click at [439, 85] on div "CNS: 706 2080 6283 1266" at bounding box center [429, 87] width 231 height 12
copy div "706 2080 6283 1266"
click at [703, 24] on button "×" at bounding box center [699, 29] width 24 height 29
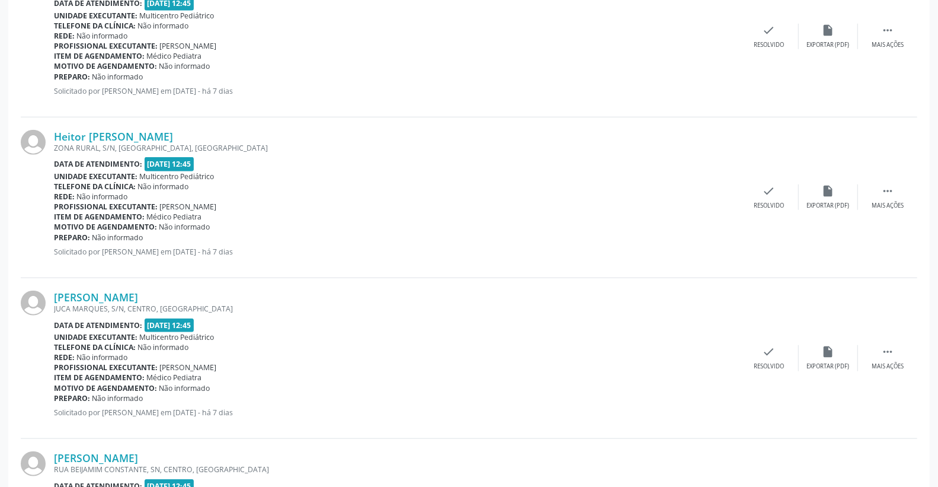
scroll to position [688, 0]
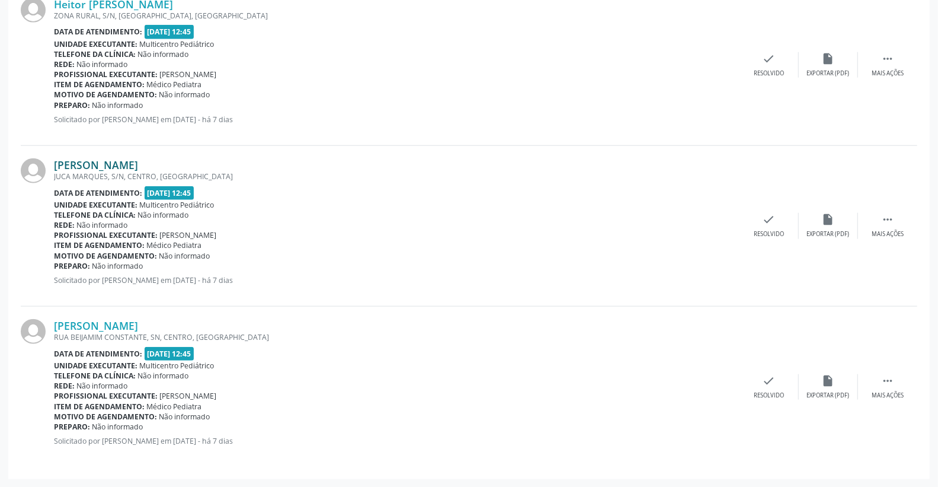
click at [134, 167] on link "[PERSON_NAME]" at bounding box center [96, 164] width 84 height 13
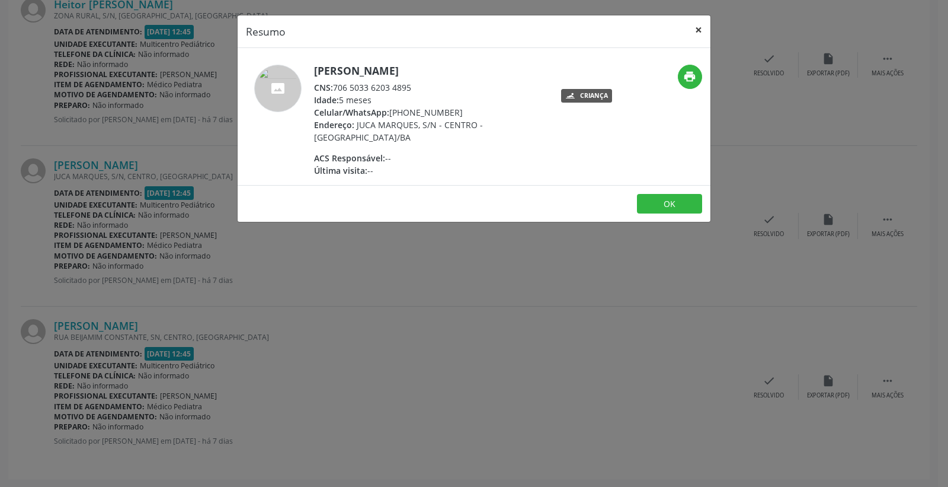
click at [696, 32] on button "×" at bounding box center [699, 29] width 24 height 29
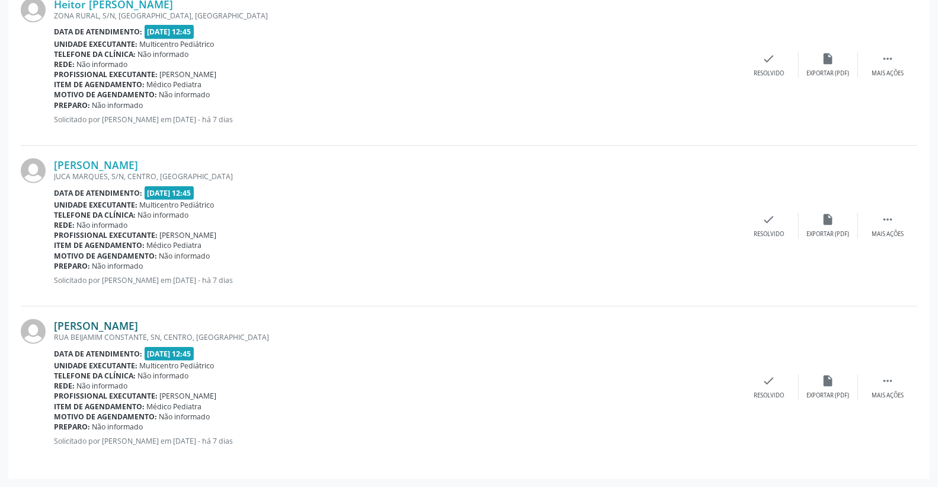
click at [133, 324] on link "[PERSON_NAME]" at bounding box center [96, 325] width 84 height 13
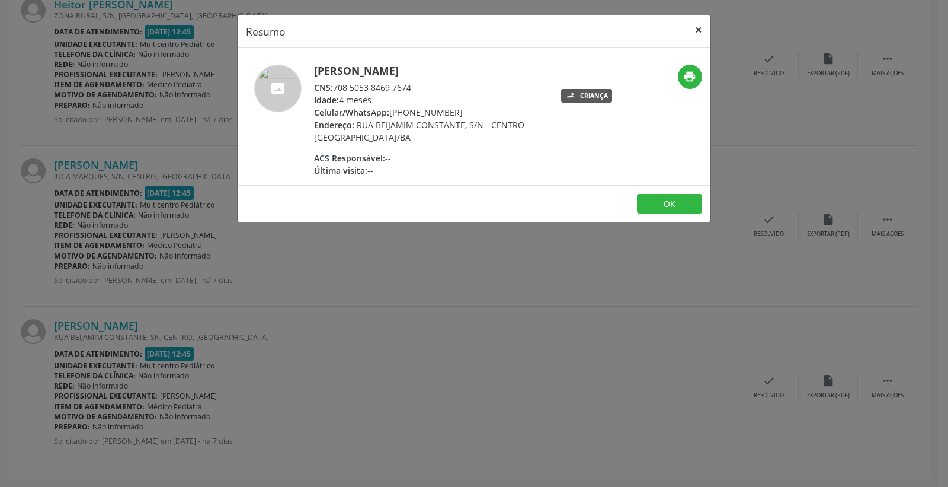
drag, startPoint x: 701, startPoint y: 26, endPoint x: 615, endPoint y: 68, distance: 96.2
click at [701, 26] on button "×" at bounding box center [699, 29] width 24 height 29
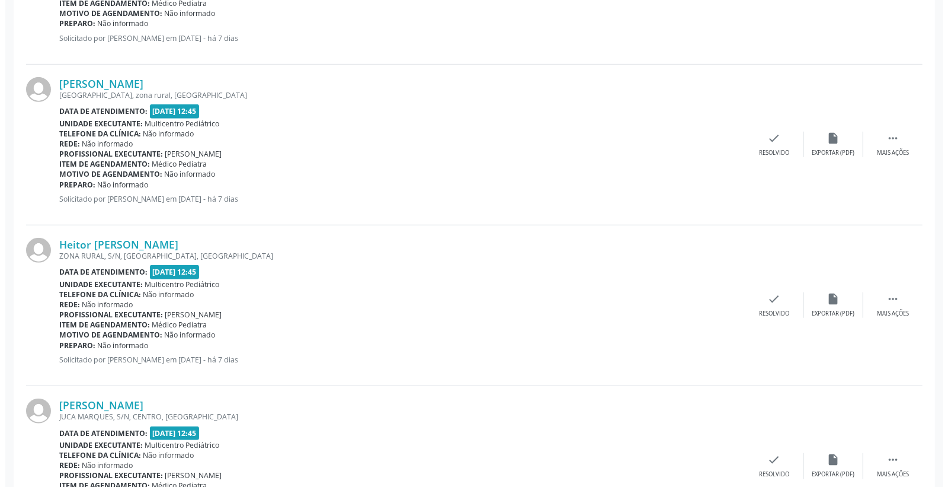
scroll to position [424, 0]
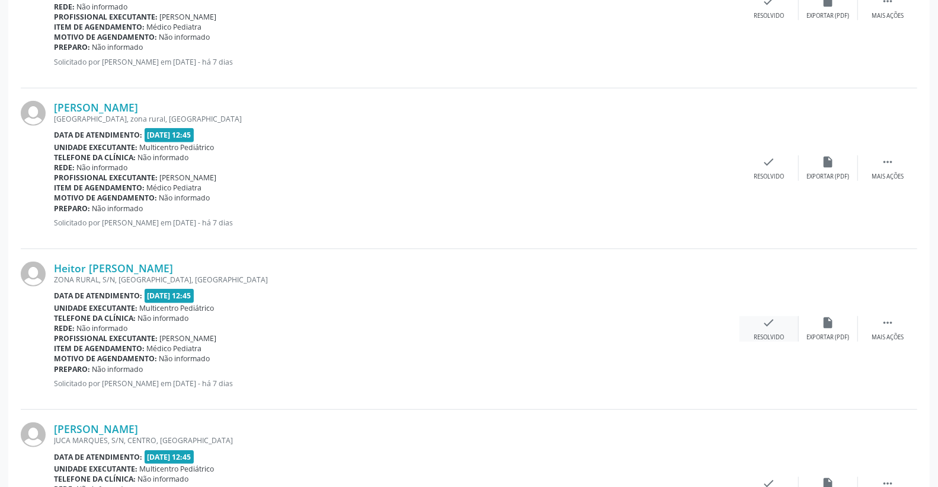
click at [766, 323] on icon "check" at bounding box center [769, 322] width 13 height 13
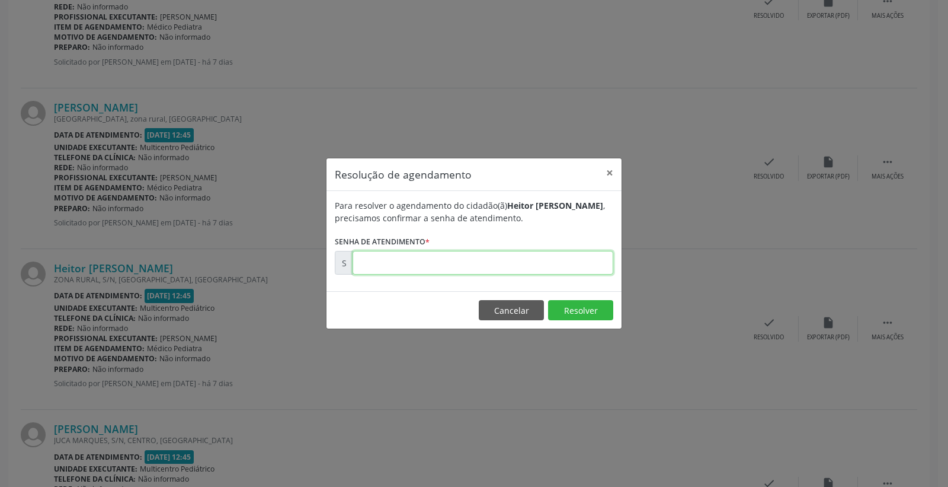
click at [552, 262] on input "text" at bounding box center [483, 263] width 261 height 24
type input "00173224"
click at [555, 304] on button "Resolver" at bounding box center [580, 310] width 65 height 20
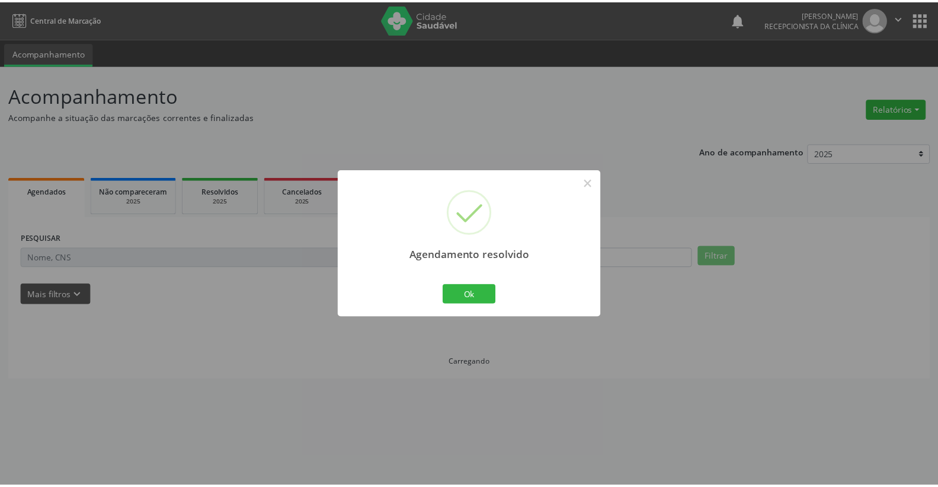
scroll to position [0, 0]
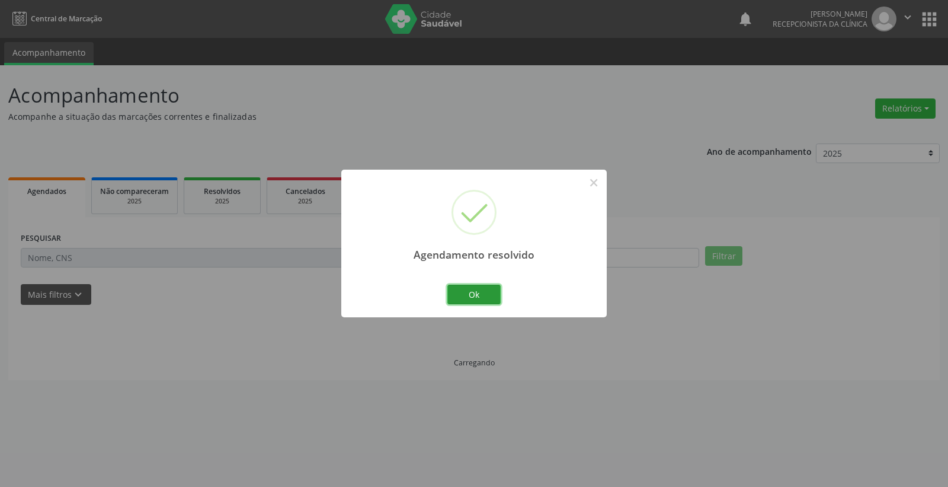
click at [494, 291] on button "Ok" at bounding box center [474, 295] width 53 height 20
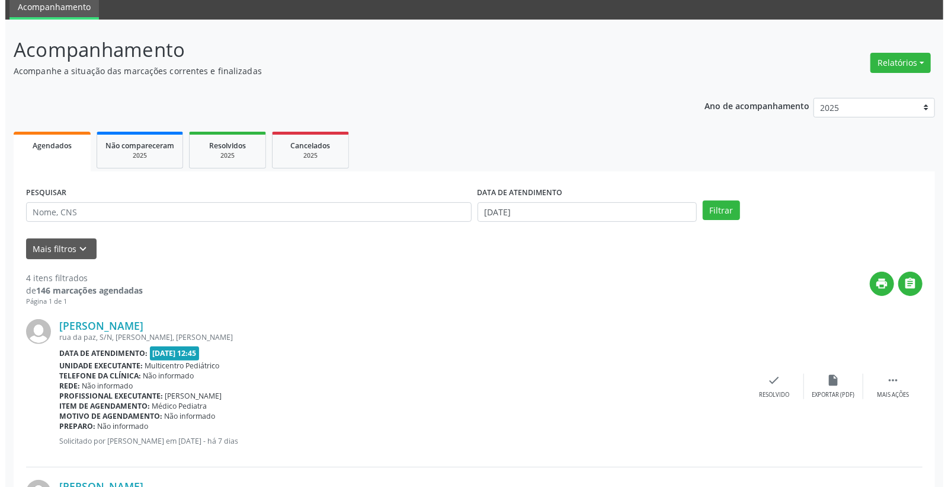
scroll to position [197, 0]
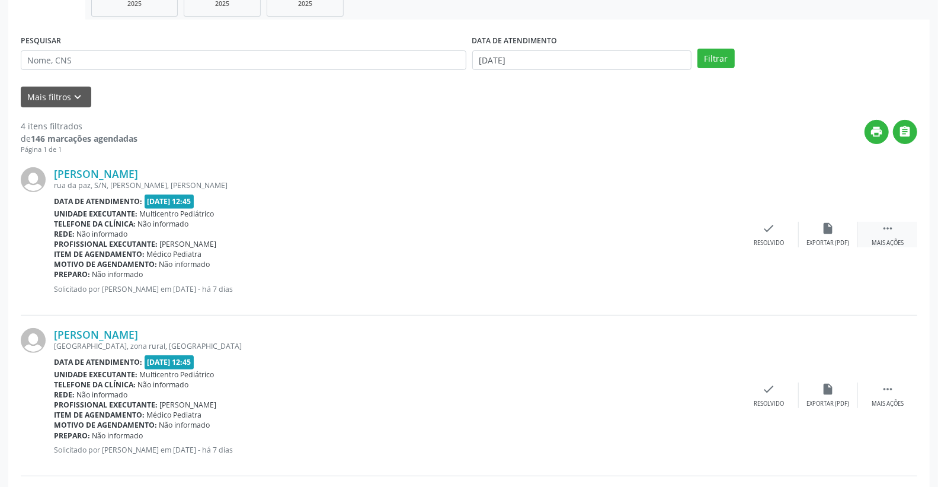
click at [902, 230] on div " Mais ações" at bounding box center [887, 234] width 59 height 25
click at [704, 228] on icon "print" at bounding box center [710, 228] width 13 height 13
click at [594, 229] on icon "check" at bounding box center [591, 228] width 13 height 13
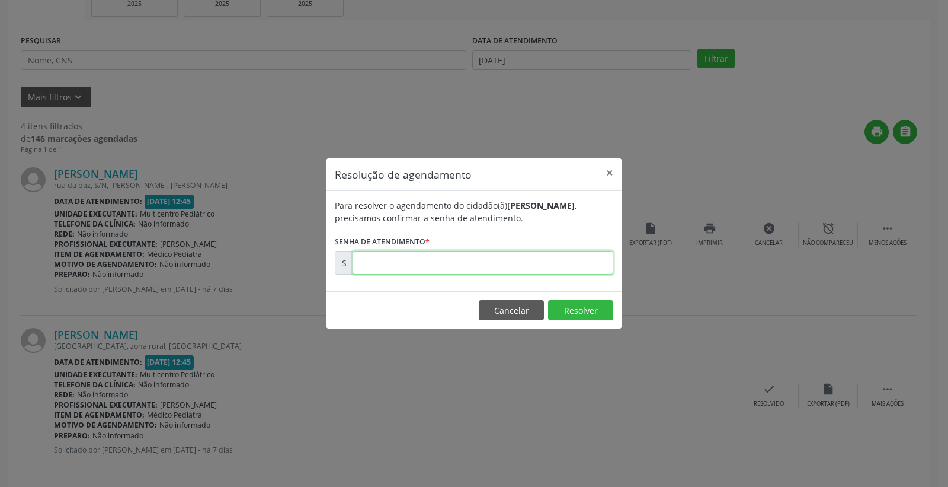
paste input "00173112"
type input "00173112"
click at [576, 306] on button "Resolver" at bounding box center [580, 310] width 65 height 20
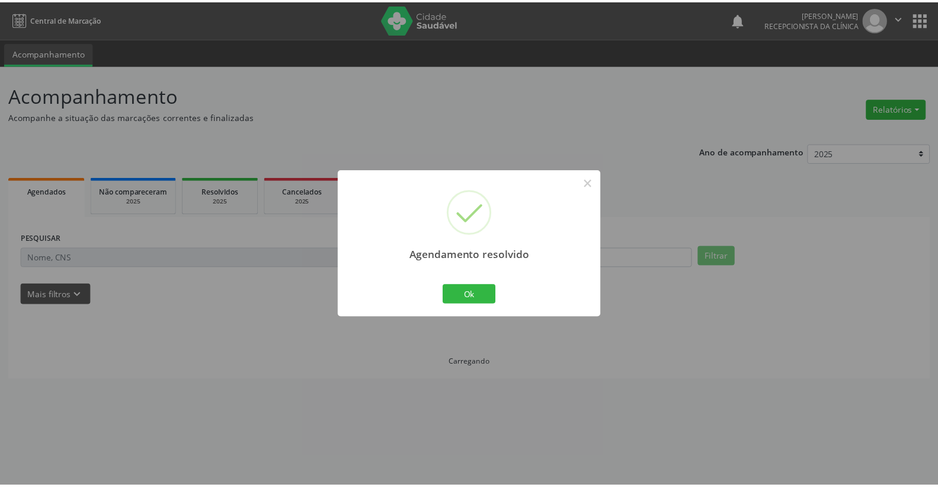
scroll to position [0, 0]
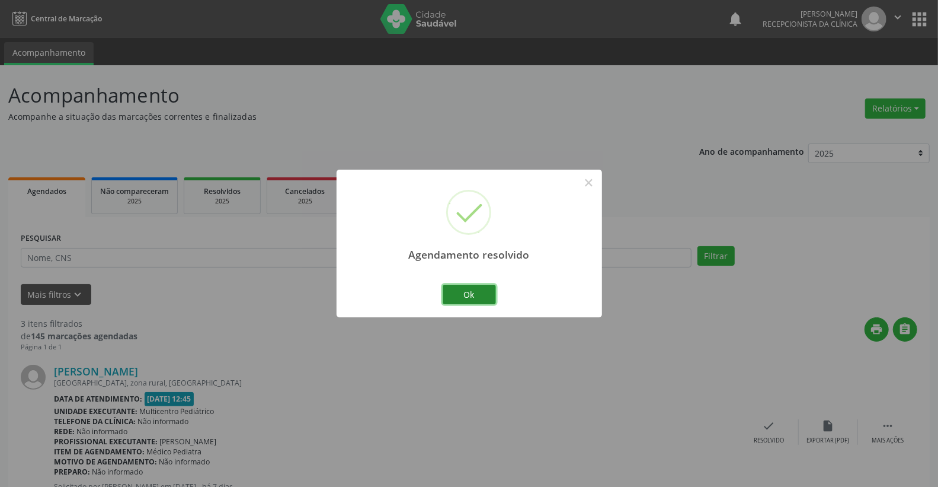
click at [491, 294] on button "Ok" at bounding box center [469, 295] width 53 height 20
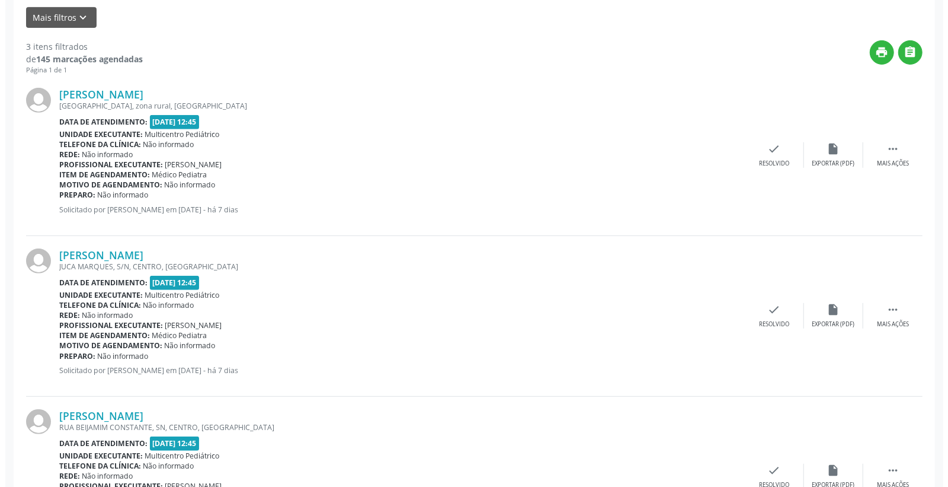
scroll to position [366, 0]
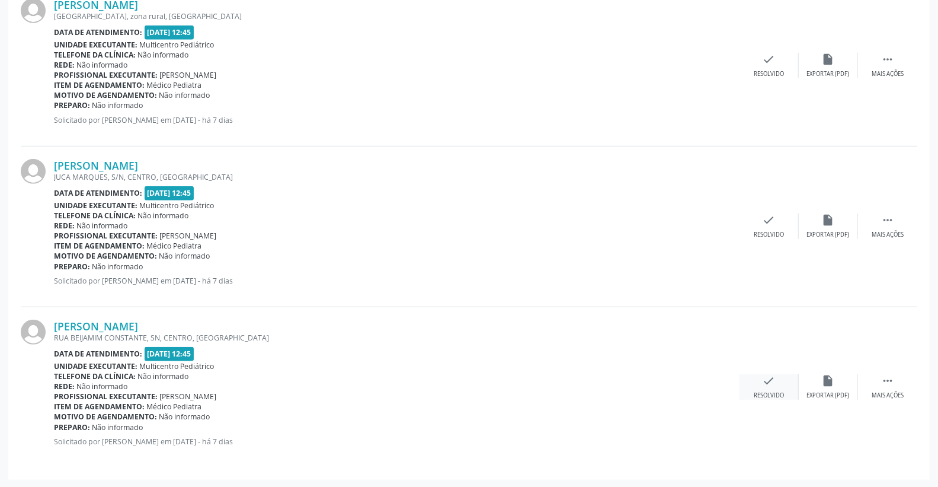
click at [775, 376] on div "check Resolvido" at bounding box center [769, 386] width 59 height 25
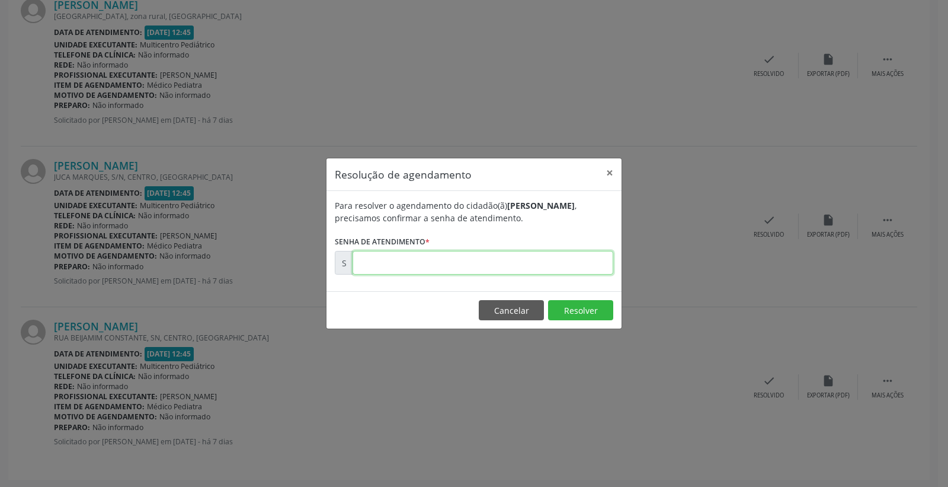
click at [564, 255] on input "text" at bounding box center [483, 263] width 261 height 24
type input "00173283"
click at [561, 311] on button "Resolver" at bounding box center [580, 310] width 65 height 20
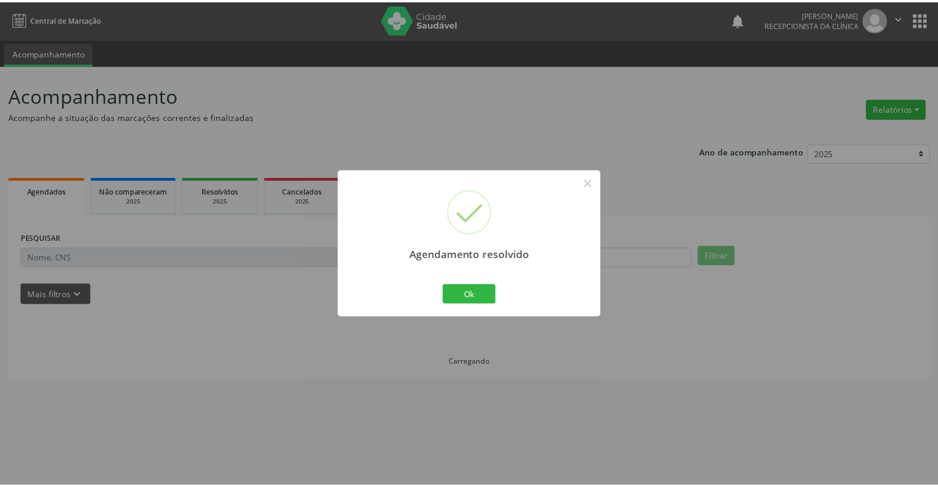
scroll to position [0, 0]
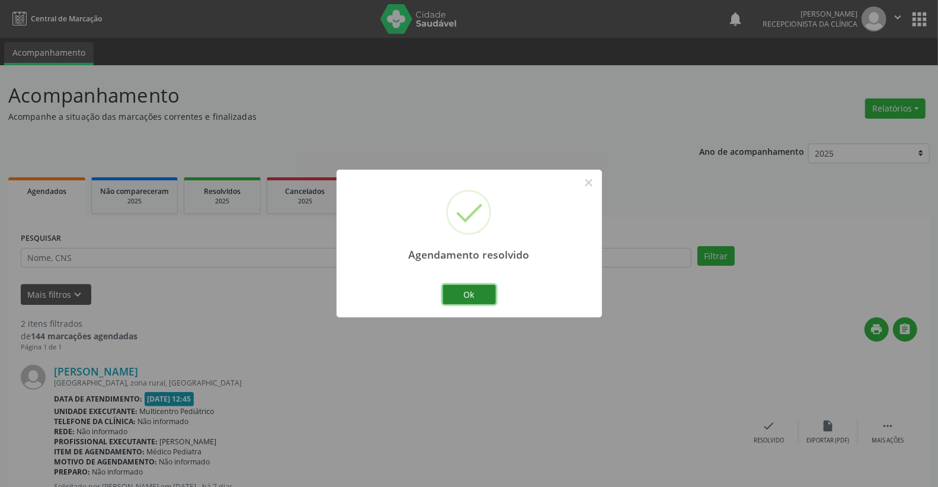
click at [462, 292] on button "Ok" at bounding box center [469, 295] width 53 height 20
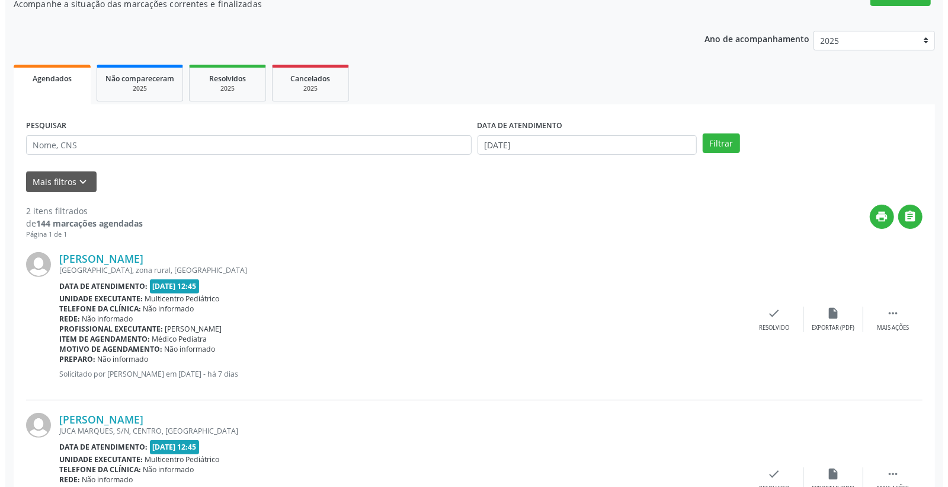
scroll to position [206, 0]
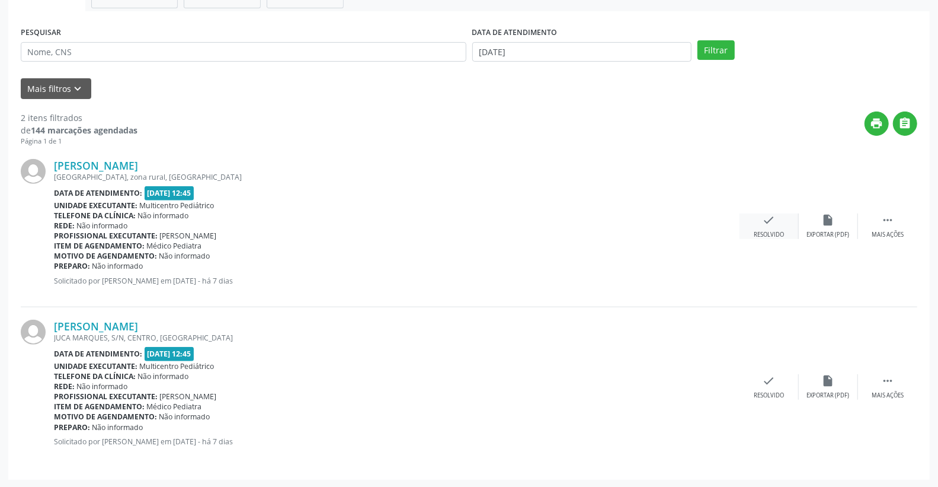
click at [777, 221] on div "check Resolvido" at bounding box center [769, 225] width 59 height 25
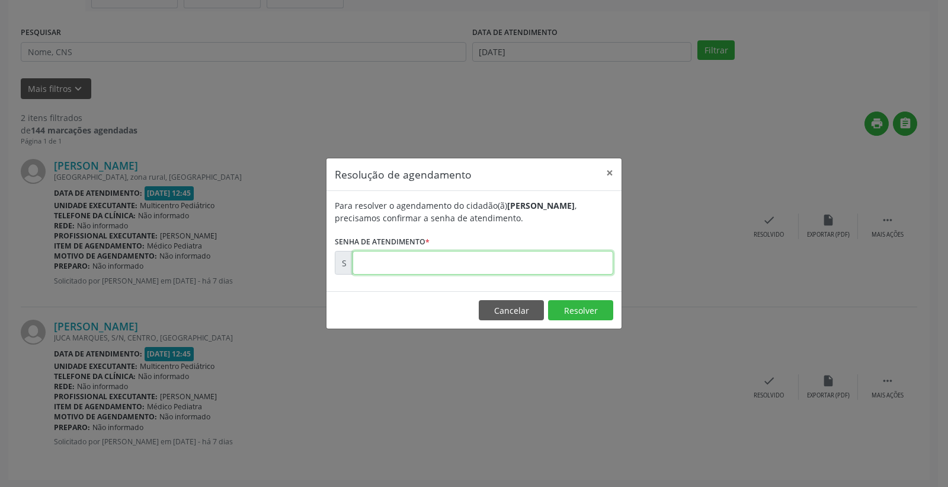
click at [581, 261] on input "text" at bounding box center [483, 263] width 261 height 24
type input "00173163"
click at [589, 307] on button "Resolver" at bounding box center [580, 310] width 65 height 20
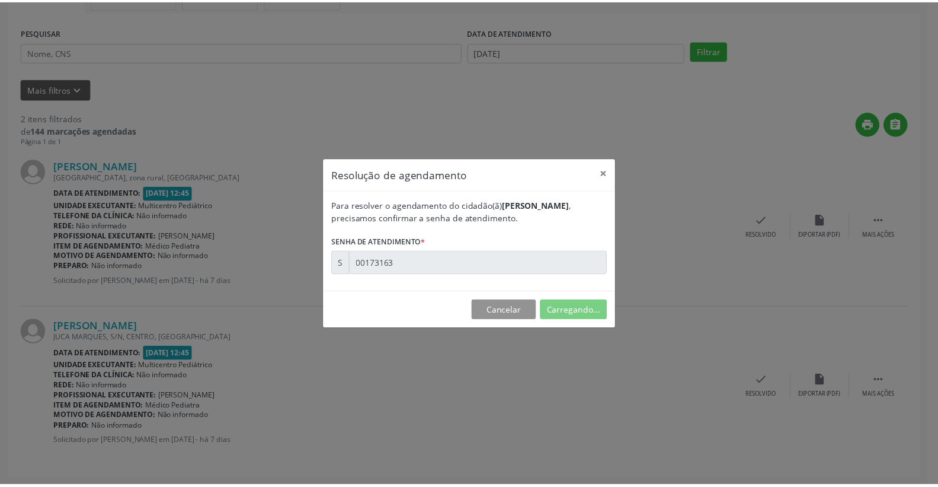
scroll to position [0, 0]
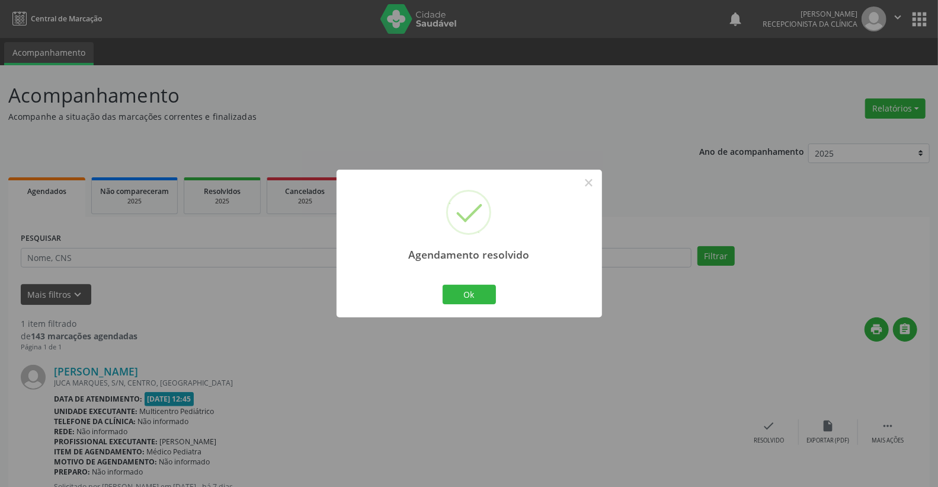
click at [483, 279] on div "Agendamento resolvido × Ok Cancel" at bounding box center [470, 244] width 266 height 148
click at [479, 285] on button "Ok" at bounding box center [469, 295] width 53 height 20
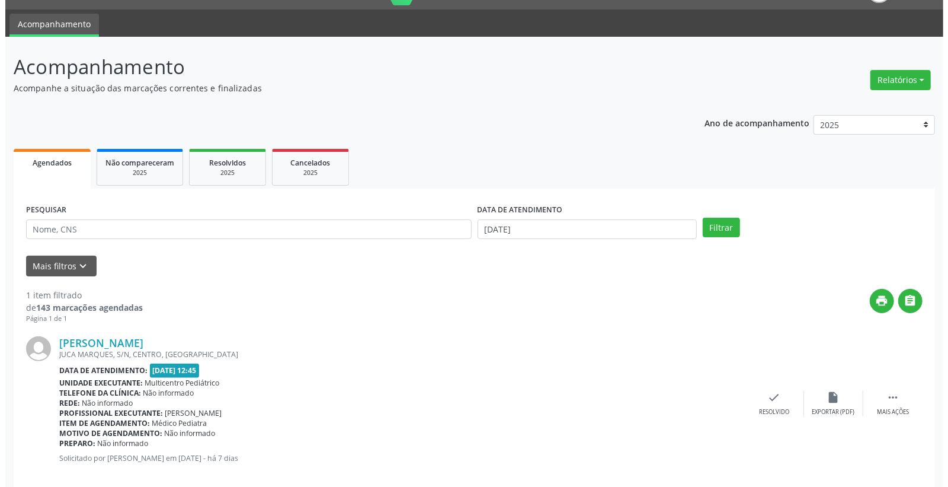
scroll to position [45, 0]
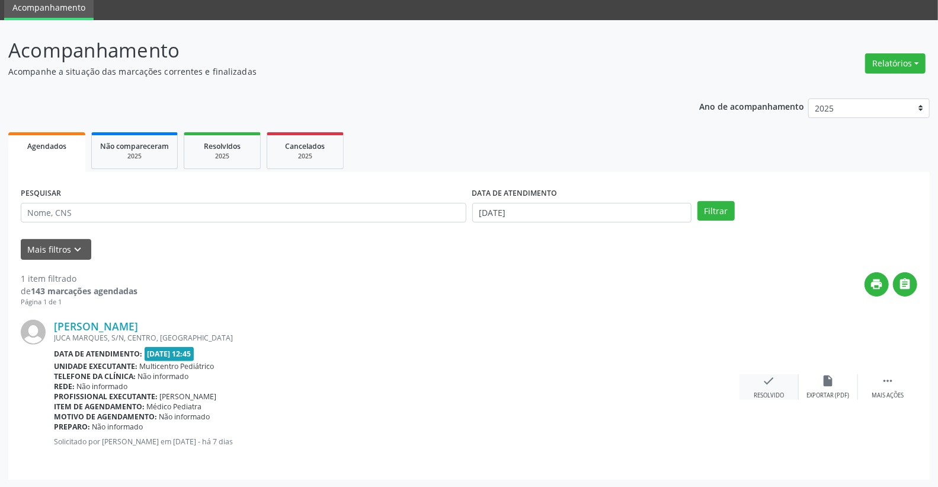
click at [771, 377] on icon "check" at bounding box center [769, 380] width 13 height 13
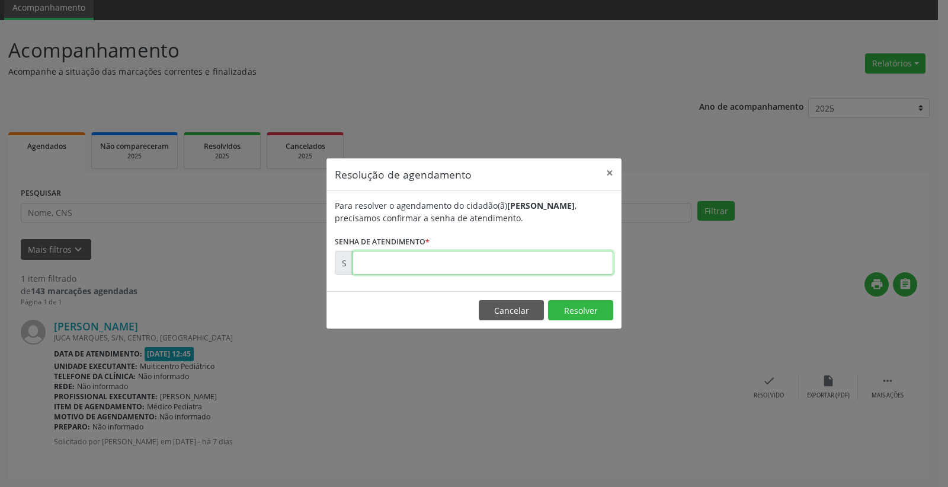
click at [557, 269] on input "text" at bounding box center [483, 263] width 261 height 24
type input "00173237"
click at [573, 306] on button "Resolver" at bounding box center [580, 310] width 65 height 20
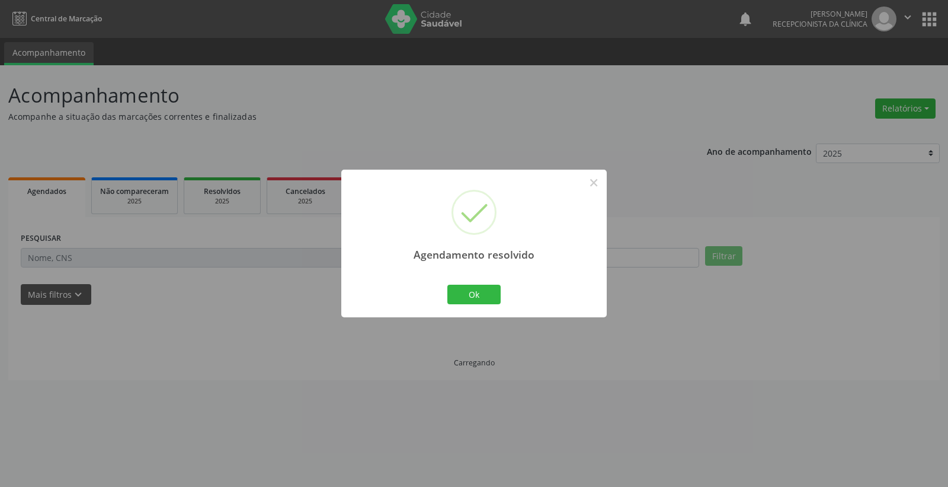
scroll to position [0, 0]
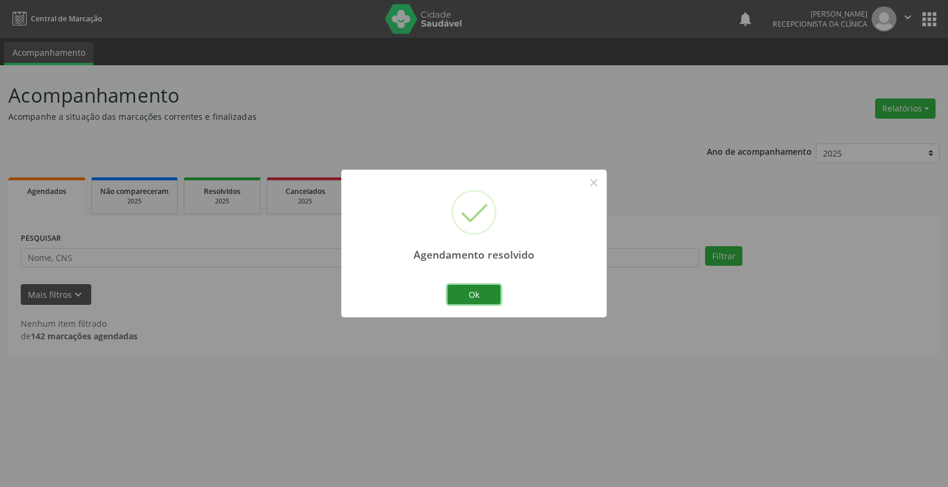
click at [482, 299] on button "Ok" at bounding box center [474, 295] width 53 height 20
